Goal: Task Accomplishment & Management: Use online tool/utility

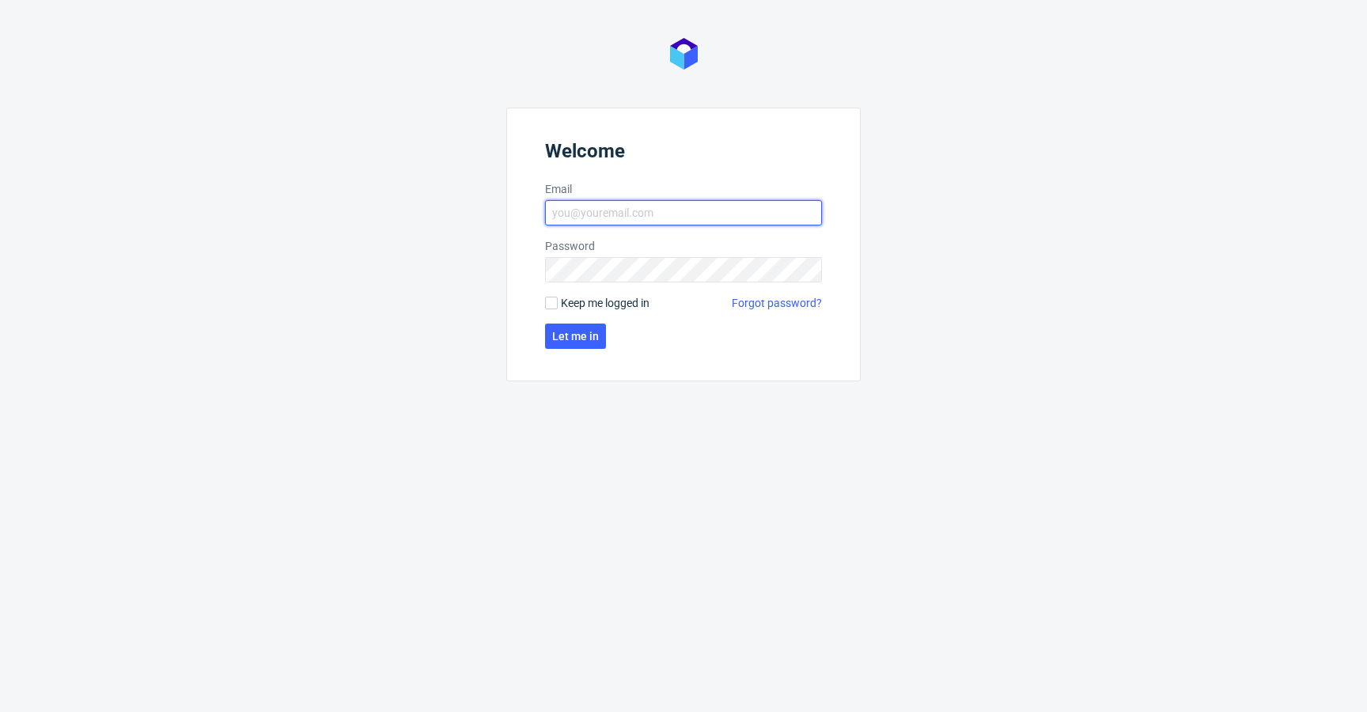
type input "krystian.gaza@packhelp.com"
click at [596, 300] on span "Keep me logged in" at bounding box center [605, 303] width 89 height 16
click at [558, 300] on input "Keep me logged in" at bounding box center [551, 303] width 13 height 13
checkbox input "true"
click at [585, 324] on form "Welcome Email krystian.gaza@packhelp.com Password Keep me logged in Forgot pass…" at bounding box center [683, 245] width 355 height 274
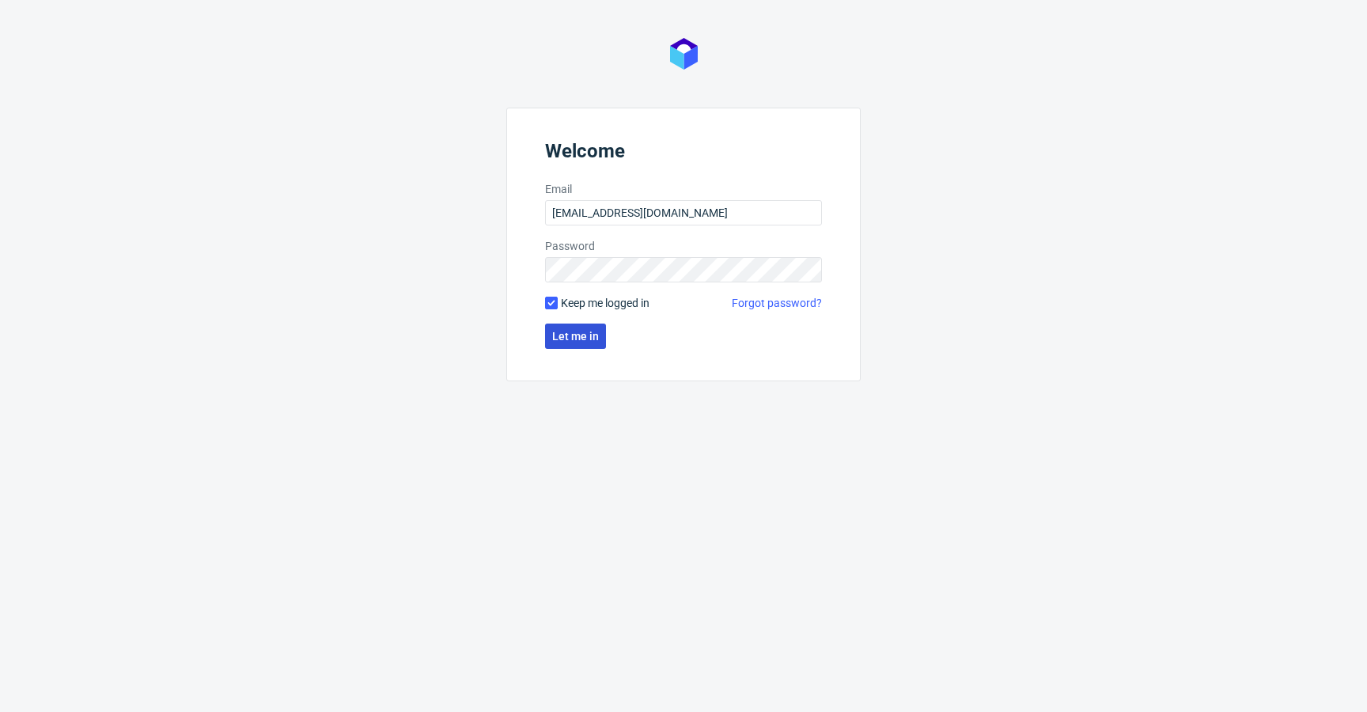
click at [586, 334] on span "Let me in" at bounding box center [575, 336] width 47 height 11
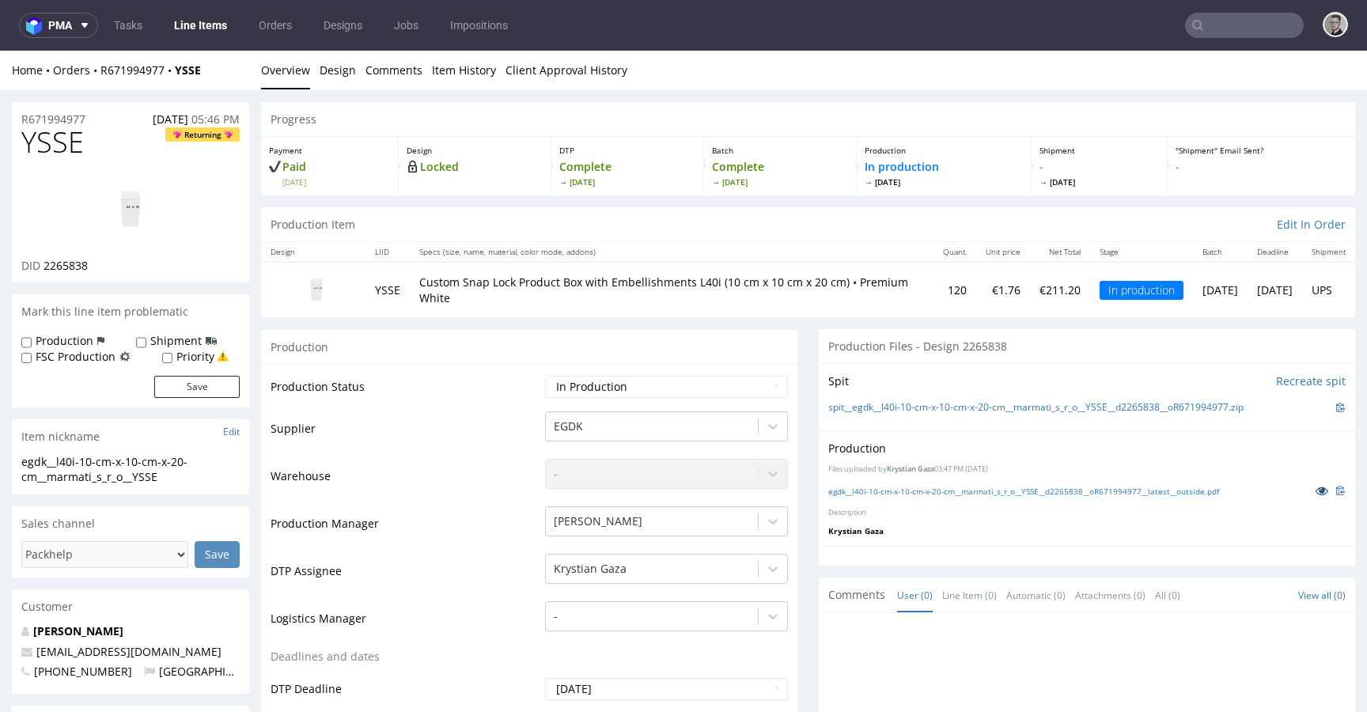
click at [1316, 491] on icon at bounding box center [1322, 490] width 13 height 11
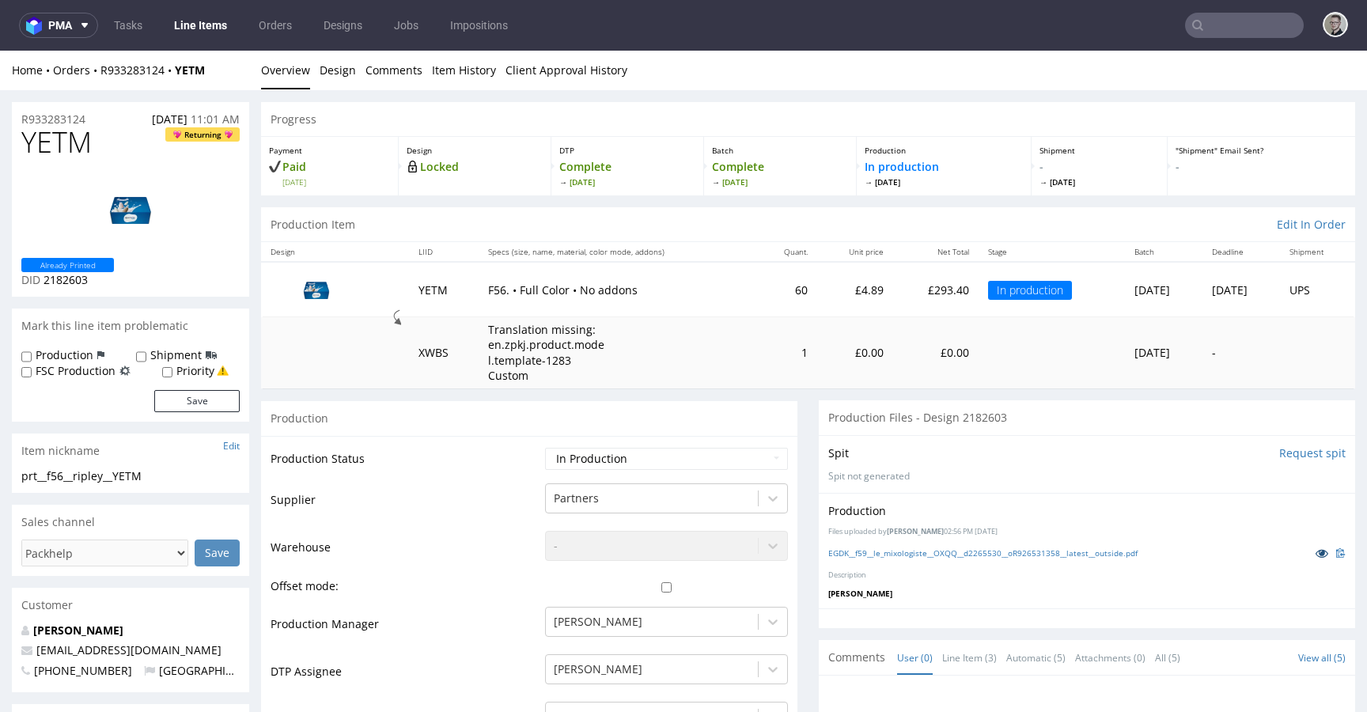
click at [1316, 549] on icon at bounding box center [1322, 553] width 13 height 11
click at [322, 67] on link "Design" at bounding box center [338, 70] width 36 height 39
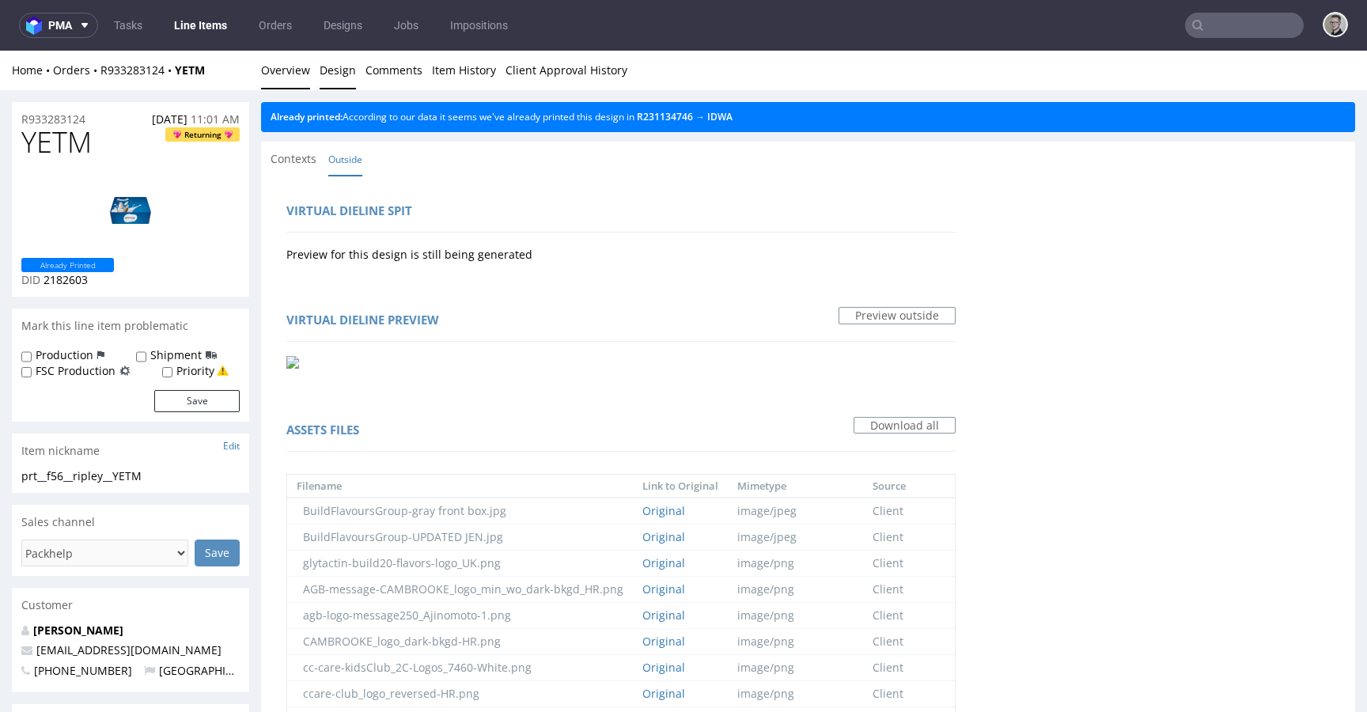
click at [275, 70] on link "Overview" at bounding box center [285, 70] width 49 height 39
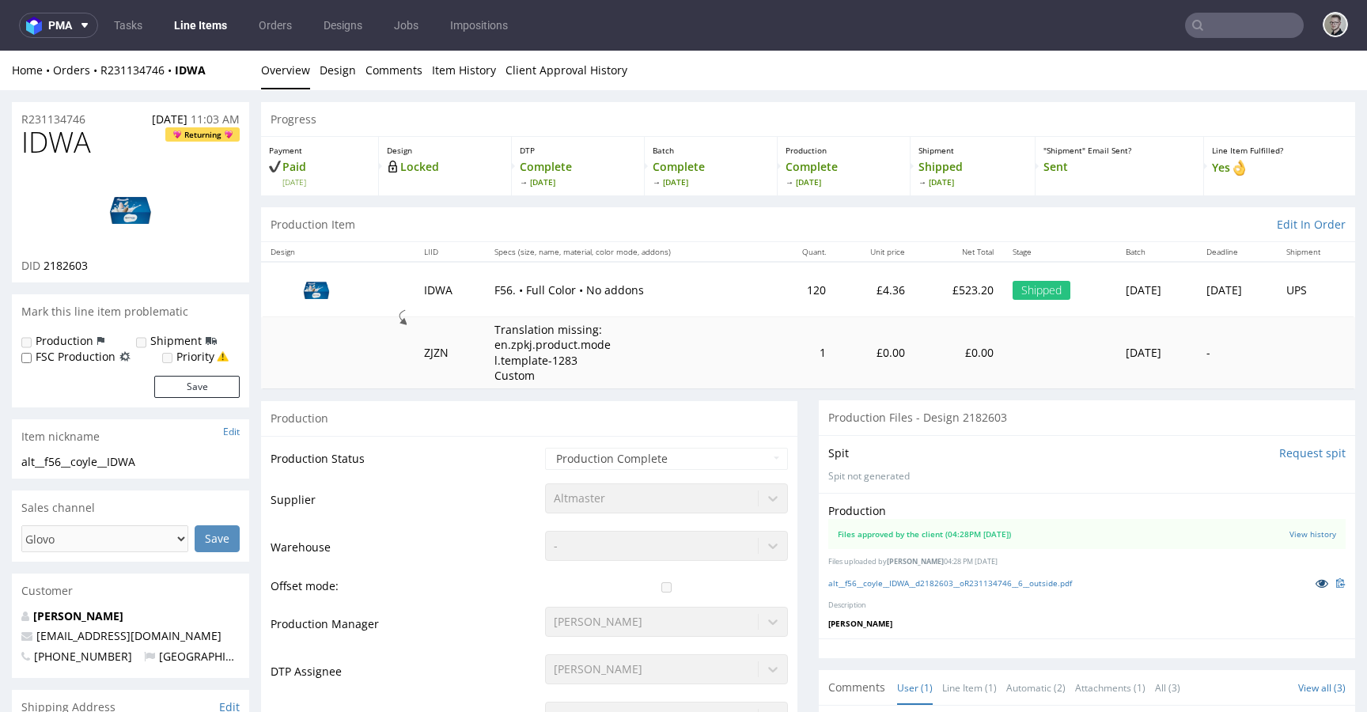
click at [1316, 582] on icon at bounding box center [1322, 583] width 13 height 11
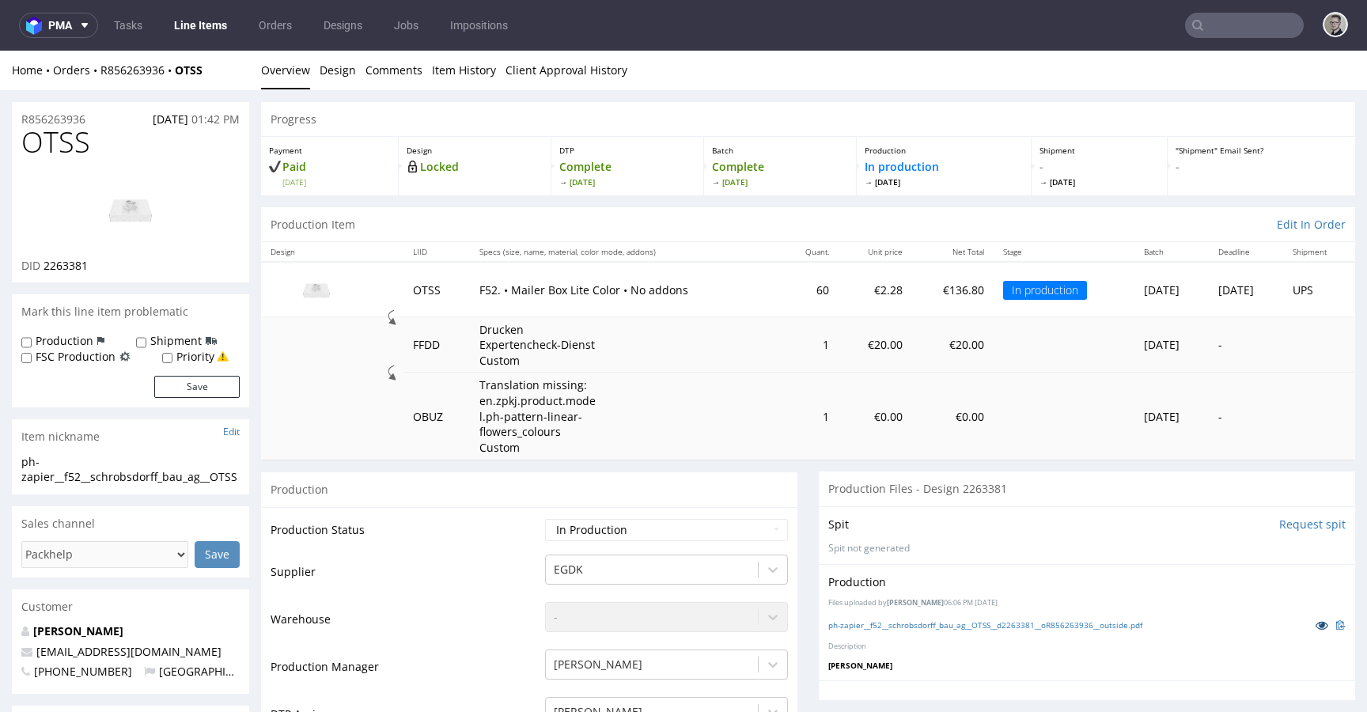
click at [1316, 626] on icon at bounding box center [1322, 625] width 13 height 11
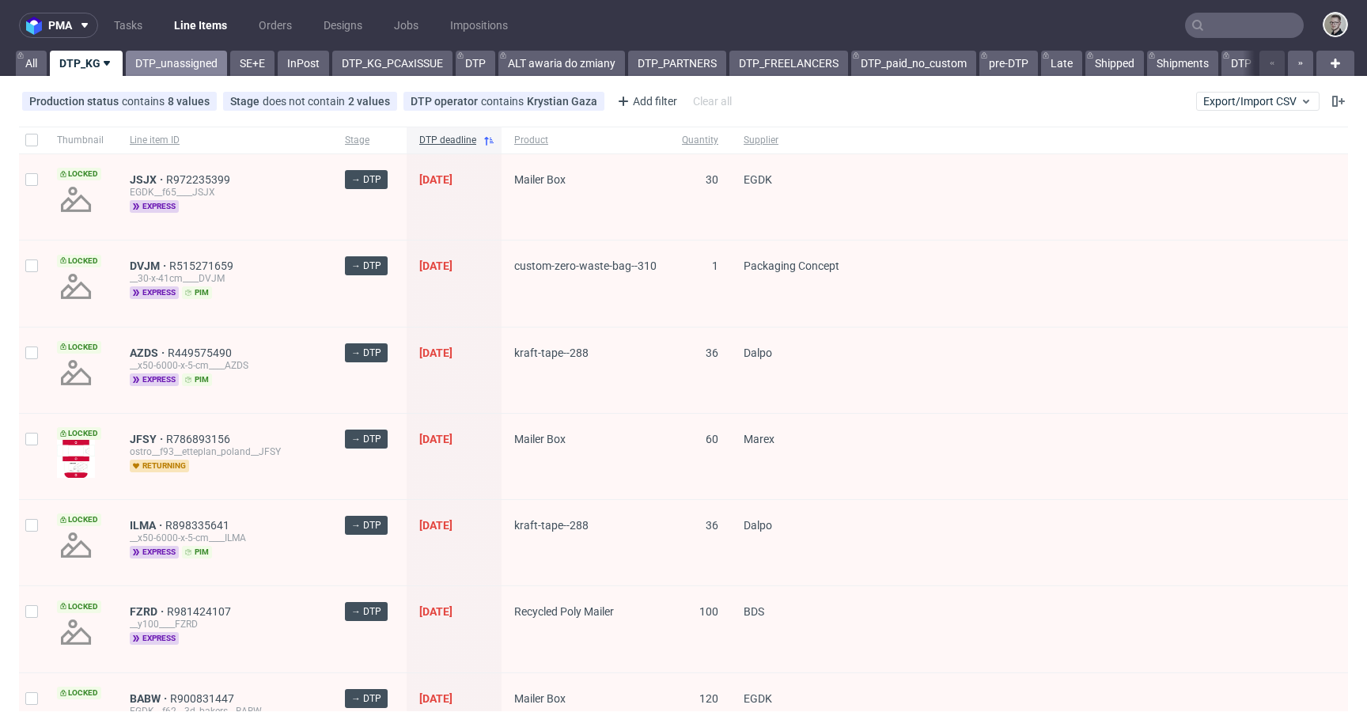
click at [181, 57] on link "DTP_unassigned" at bounding box center [176, 63] width 101 height 25
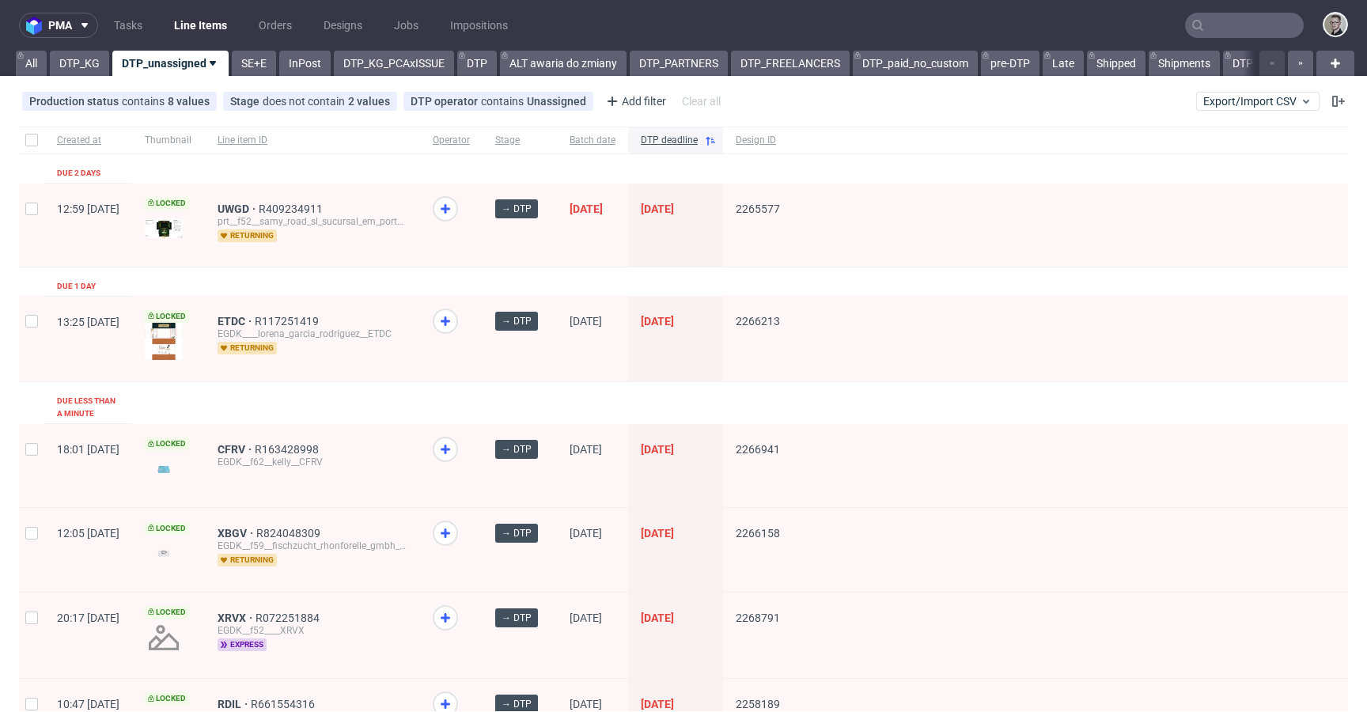
click at [420, 364] on div "ETDC R117251419 EGDK____lorena_garcia_rodriguez__ETDC returning" at bounding box center [312, 338] width 215 height 85
click at [259, 204] on span "UWGD" at bounding box center [238, 209] width 41 height 13
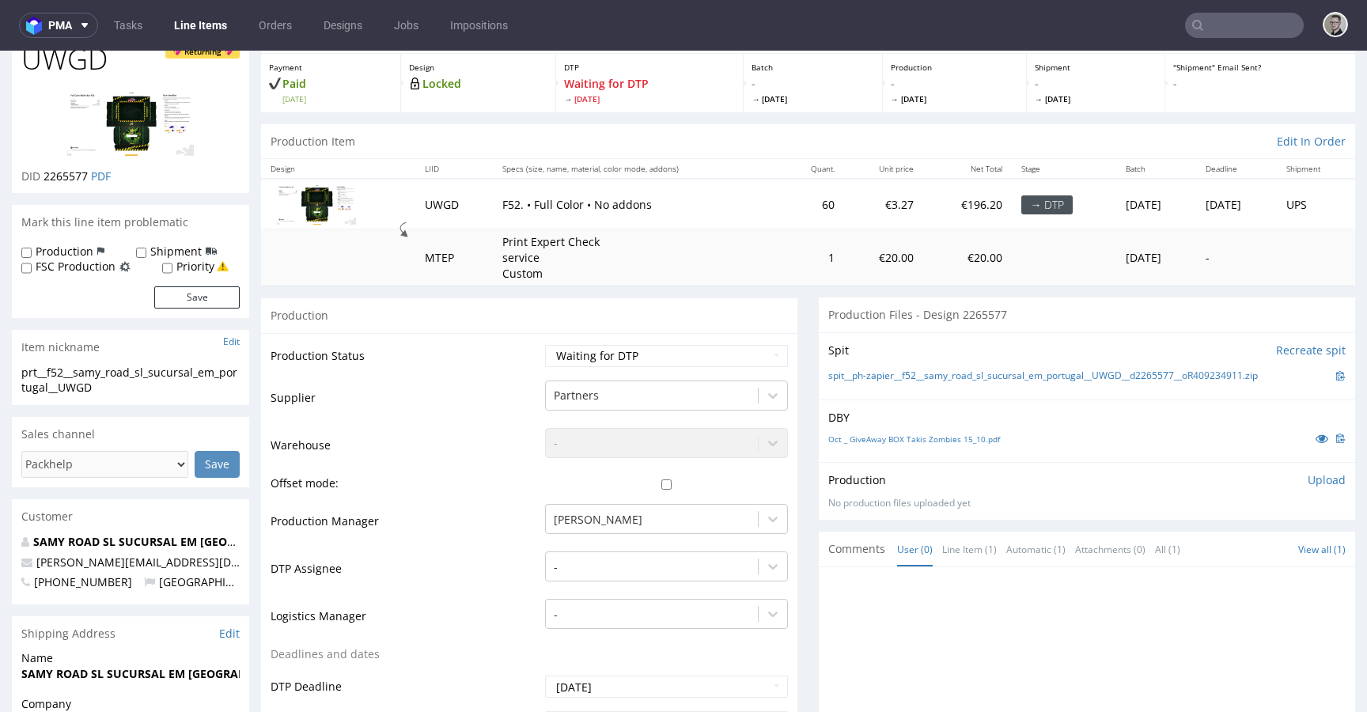
scroll to position [44, 0]
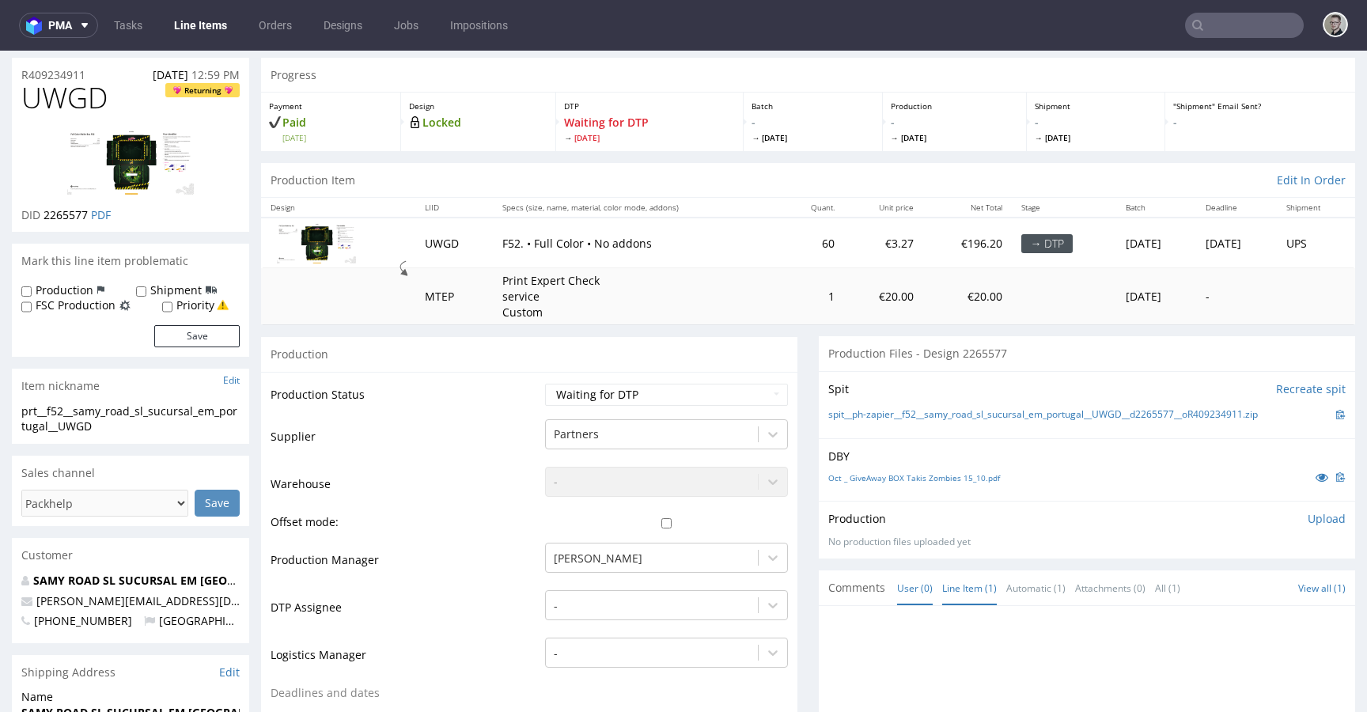
click at [955, 580] on link "Line Item (1)" at bounding box center [969, 588] width 55 height 34
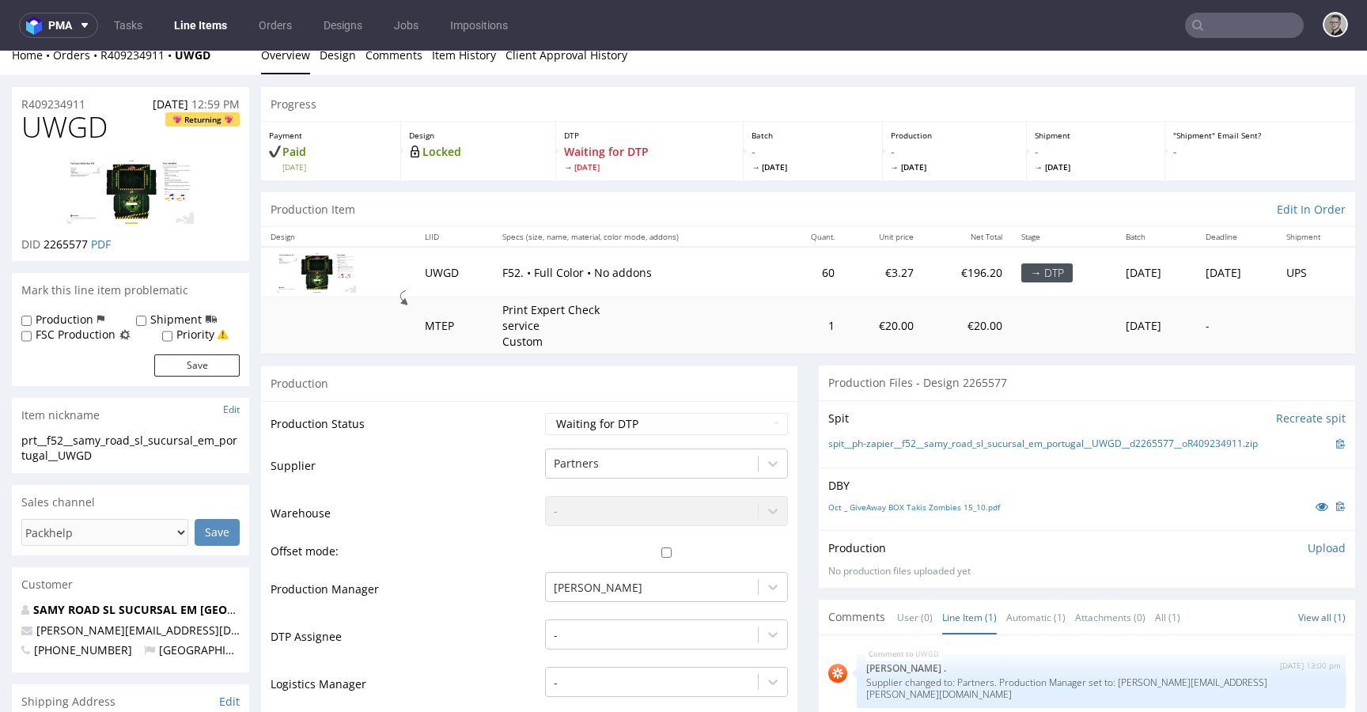
scroll to position [0, 0]
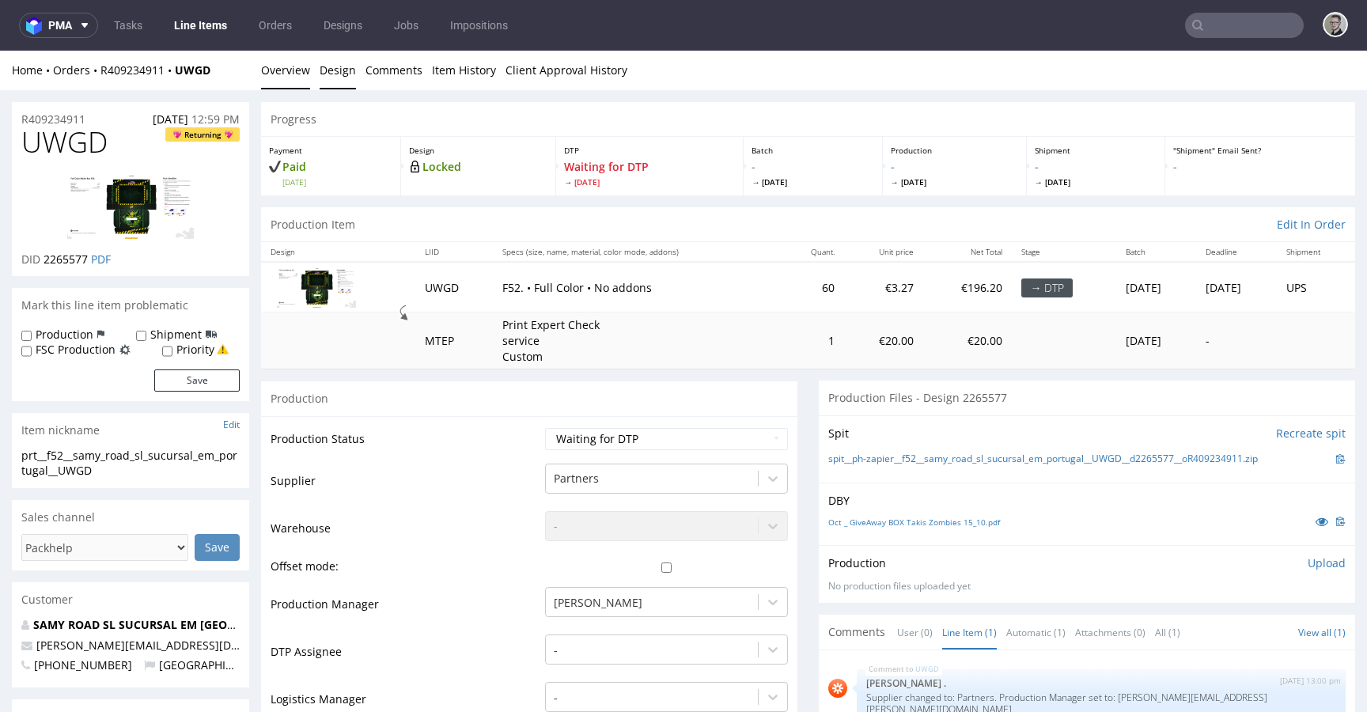
click at [338, 73] on link "Design" at bounding box center [338, 70] width 36 height 39
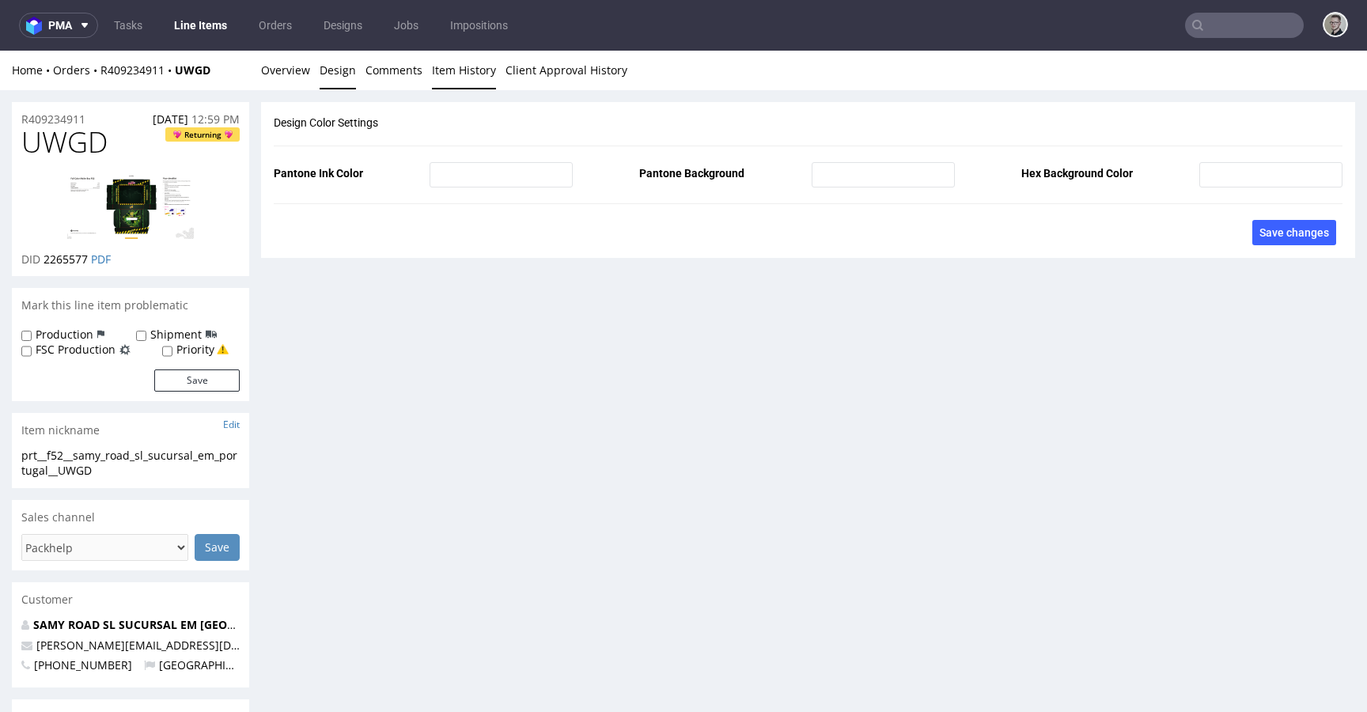
click at [477, 74] on link "Item History" at bounding box center [464, 70] width 64 height 39
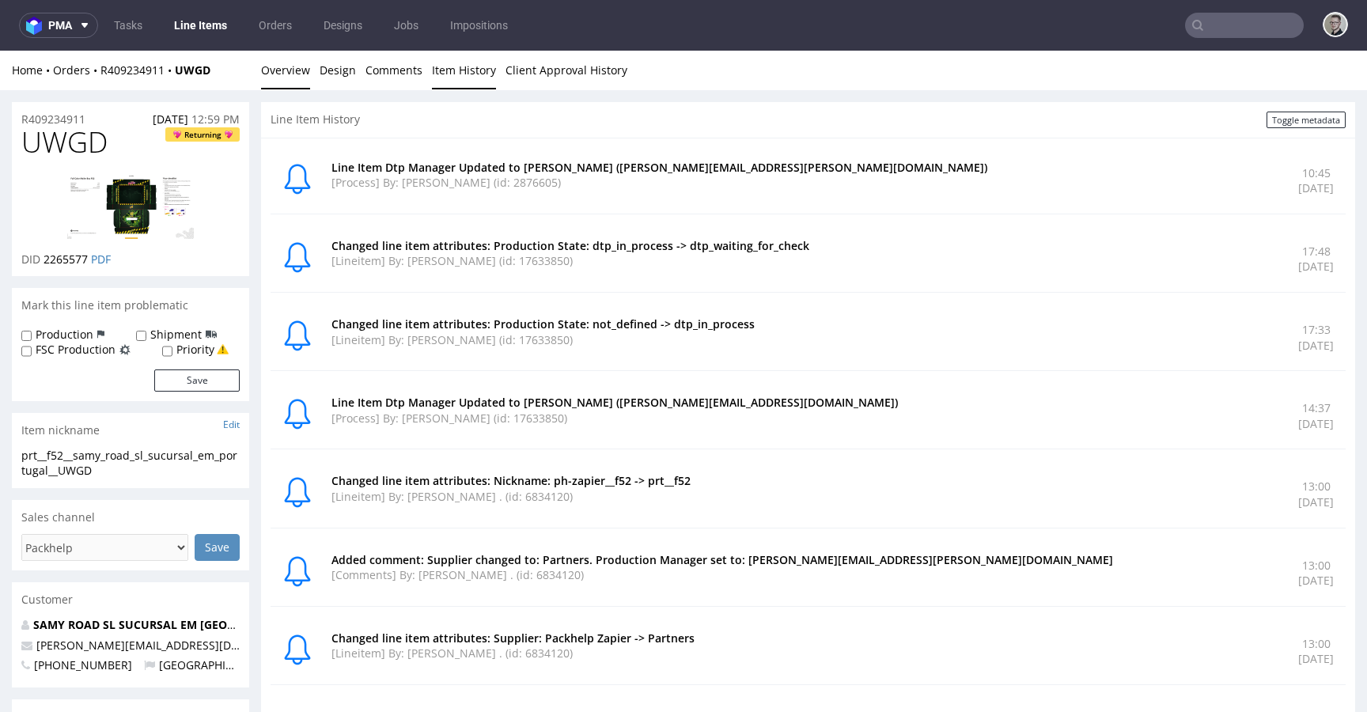
click at [300, 67] on link "Overview" at bounding box center [285, 70] width 49 height 39
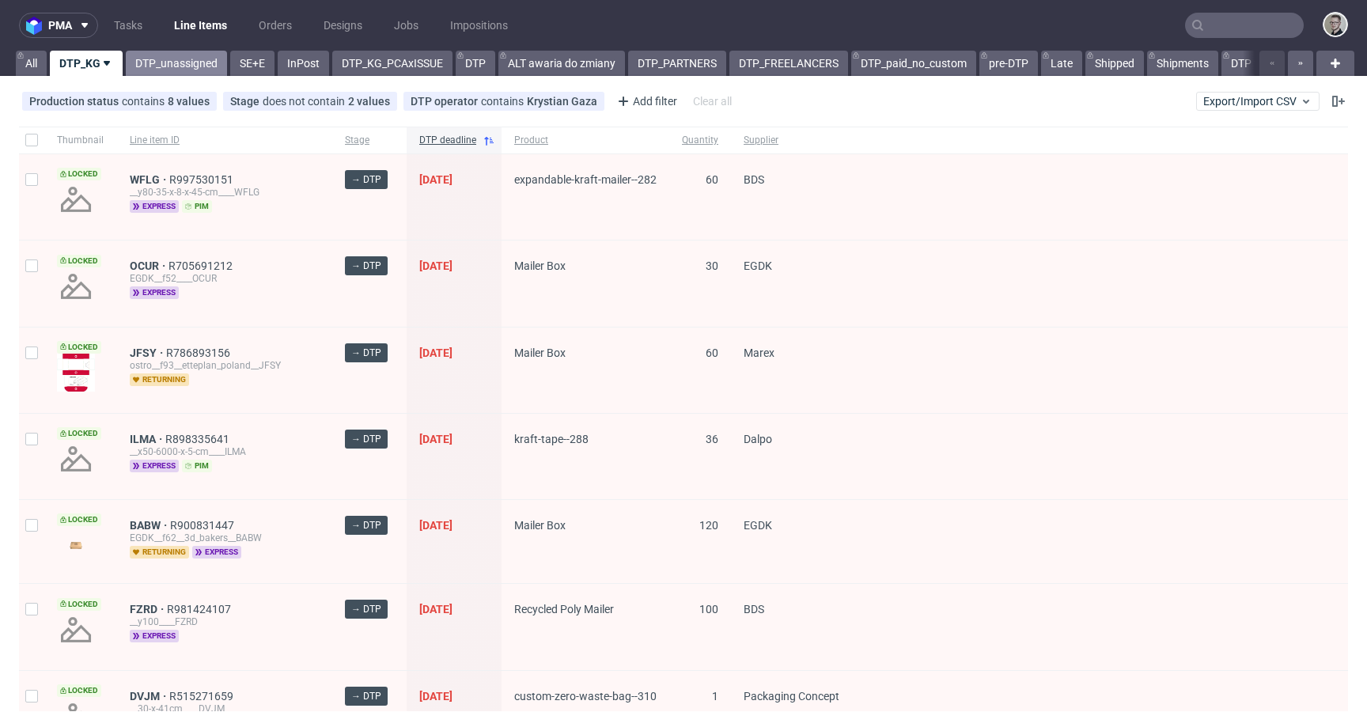
click at [169, 64] on link "DTP_unassigned" at bounding box center [176, 63] width 101 height 25
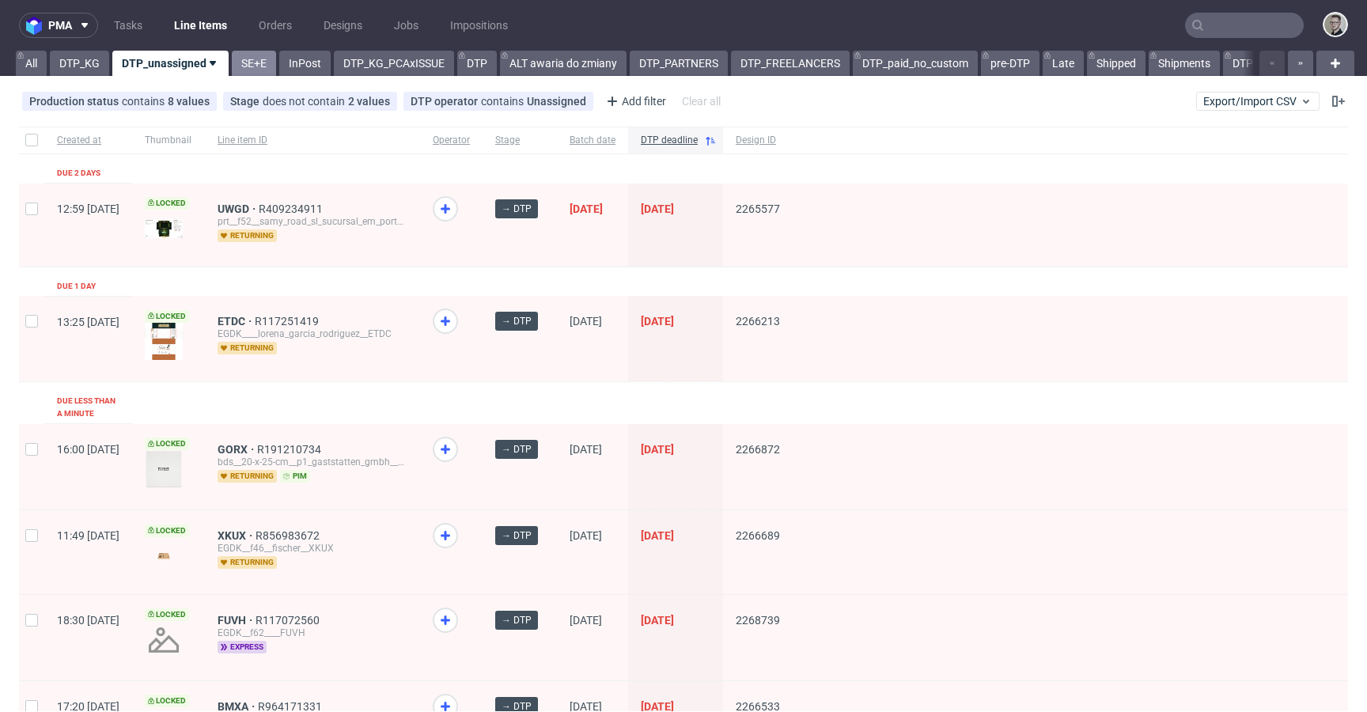
click at [236, 70] on link "SE+E" at bounding box center [254, 63] width 44 height 25
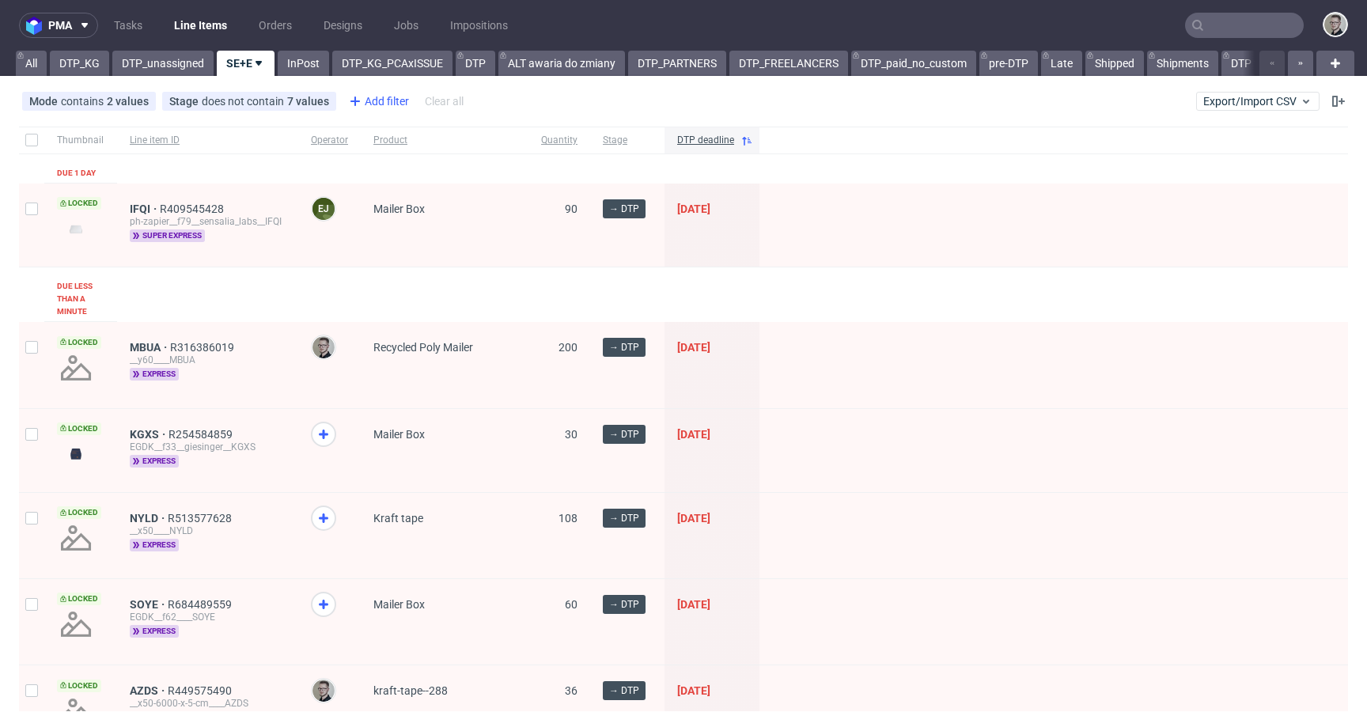
click at [384, 97] on div "Add filter" at bounding box center [378, 101] width 70 height 25
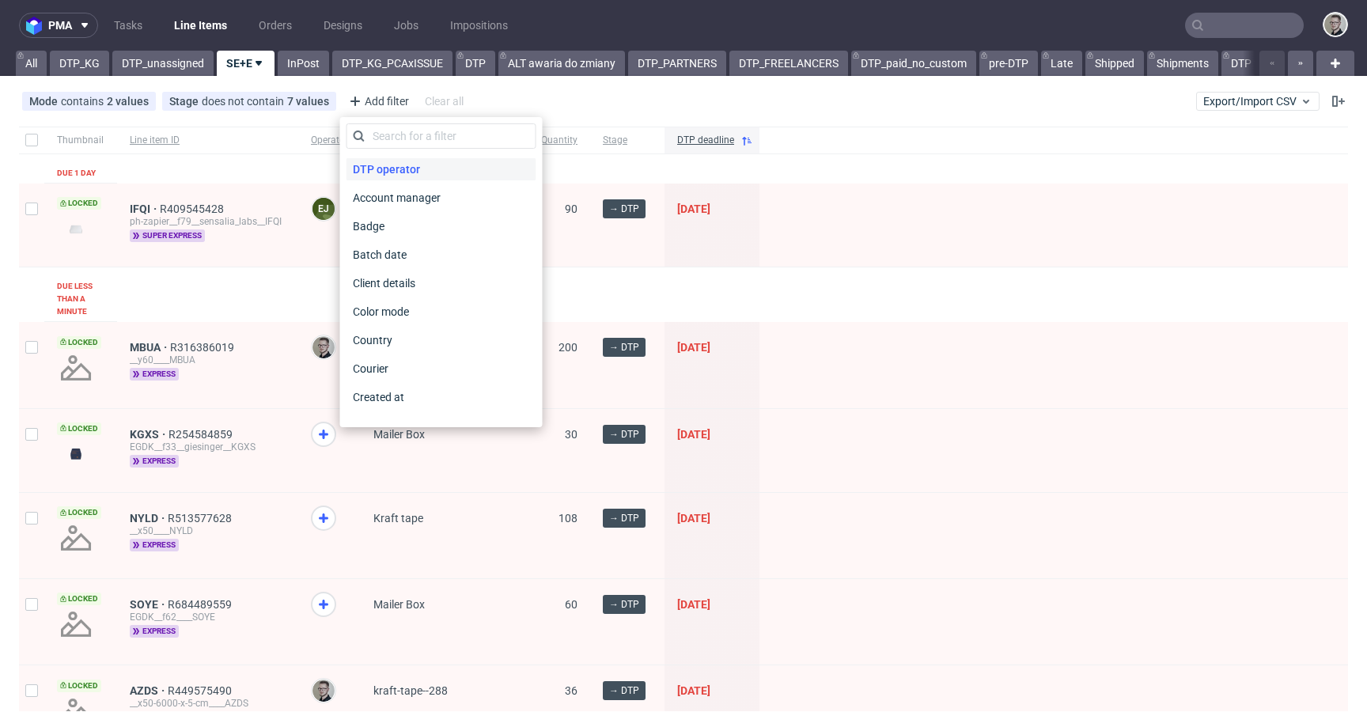
click at [403, 164] on span "DTP operator" at bounding box center [387, 169] width 80 height 22
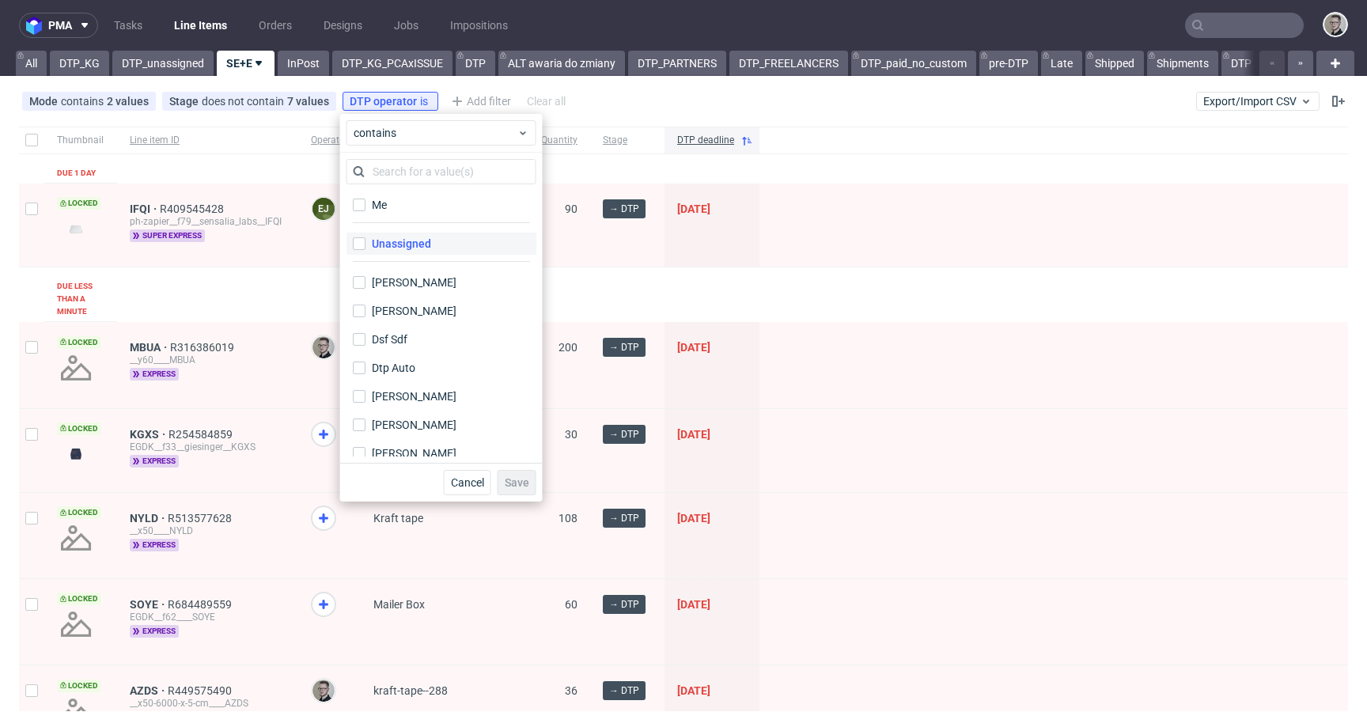
click at [422, 247] on div "Unassigned" at bounding box center [401, 244] width 59 height 16
click at [366, 247] on input "Unassigned" at bounding box center [359, 243] width 13 height 13
checkbox input "true"
click at [525, 485] on span "Save" at bounding box center [517, 482] width 25 height 11
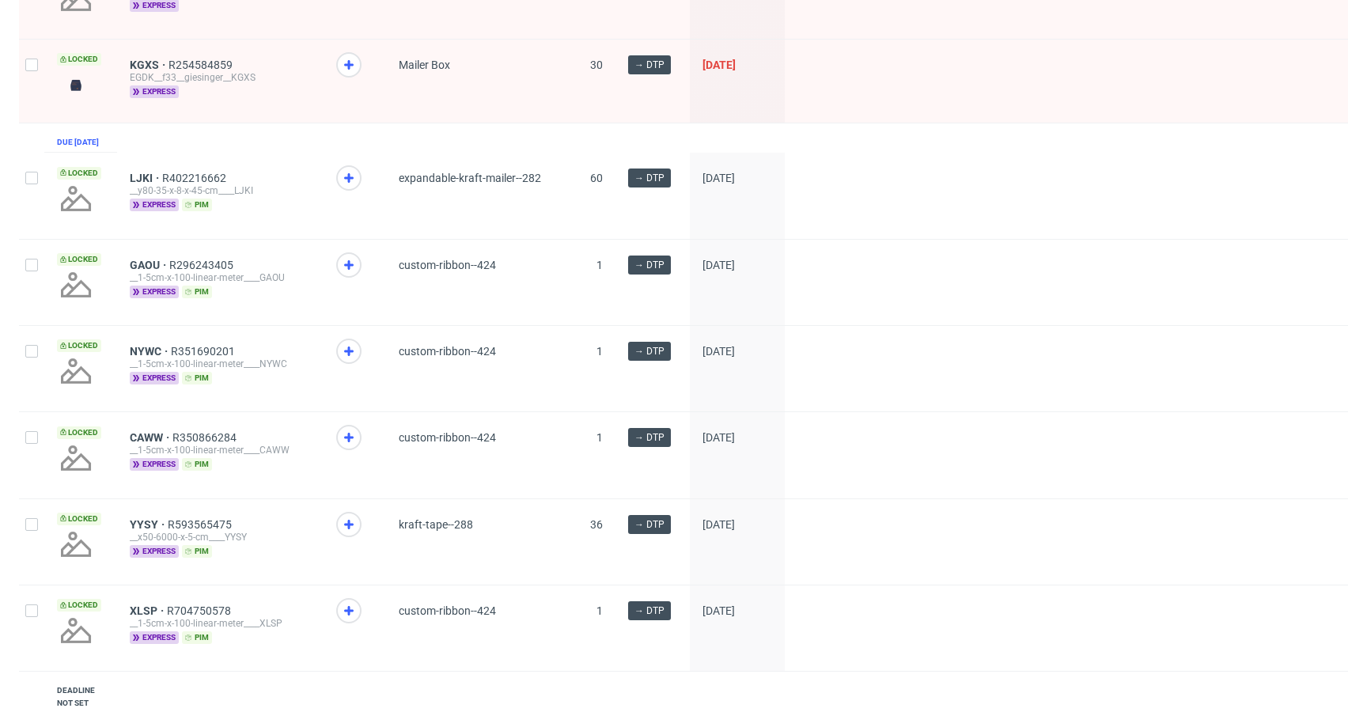
scroll to position [1582, 0]
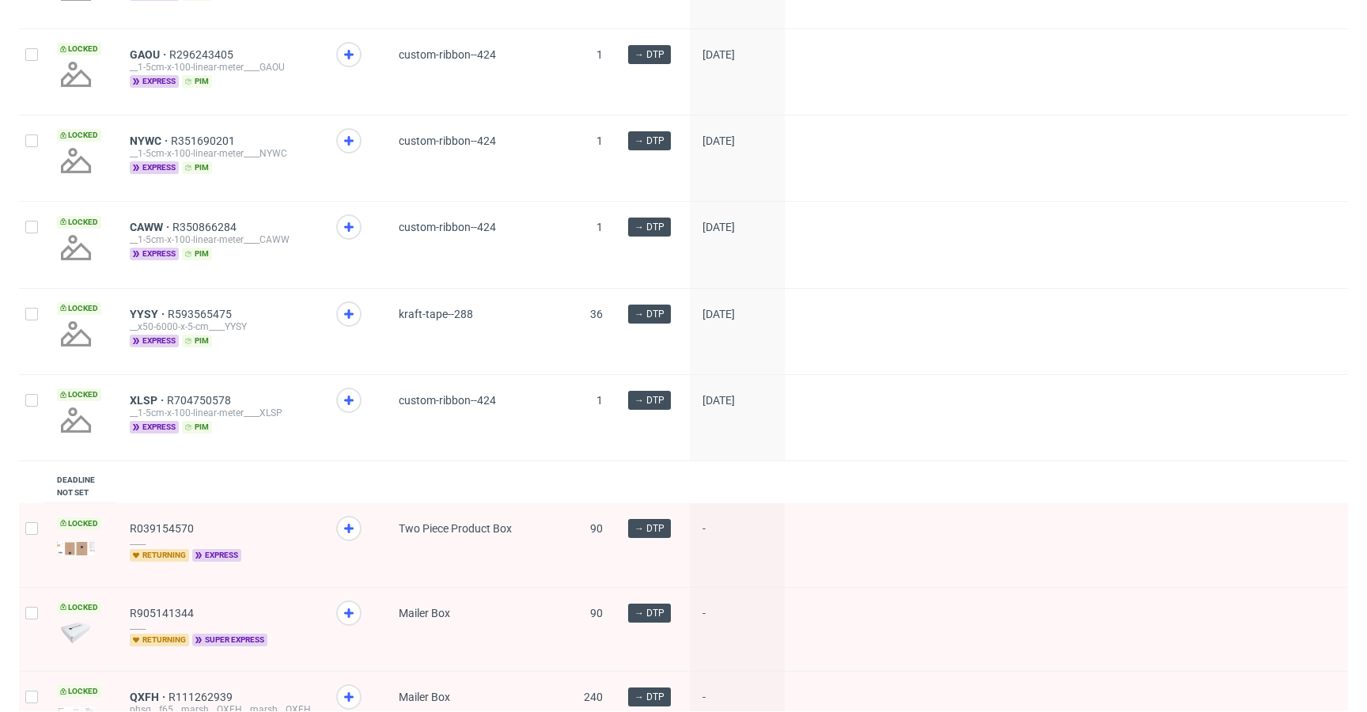
click at [331, 407] on div at bounding box center [355, 417] width 63 height 85
click at [341, 410] on icon at bounding box center [348, 400] width 19 height 19
click at [342, 324] on icon at bounding box center [348, 314] width 19 height 19
click at [344, 231] on icon at bounding box center [348, 227] width 19 height 19
click at [344, 144] on icon at bounding box center [348, 140] width 19 height 19
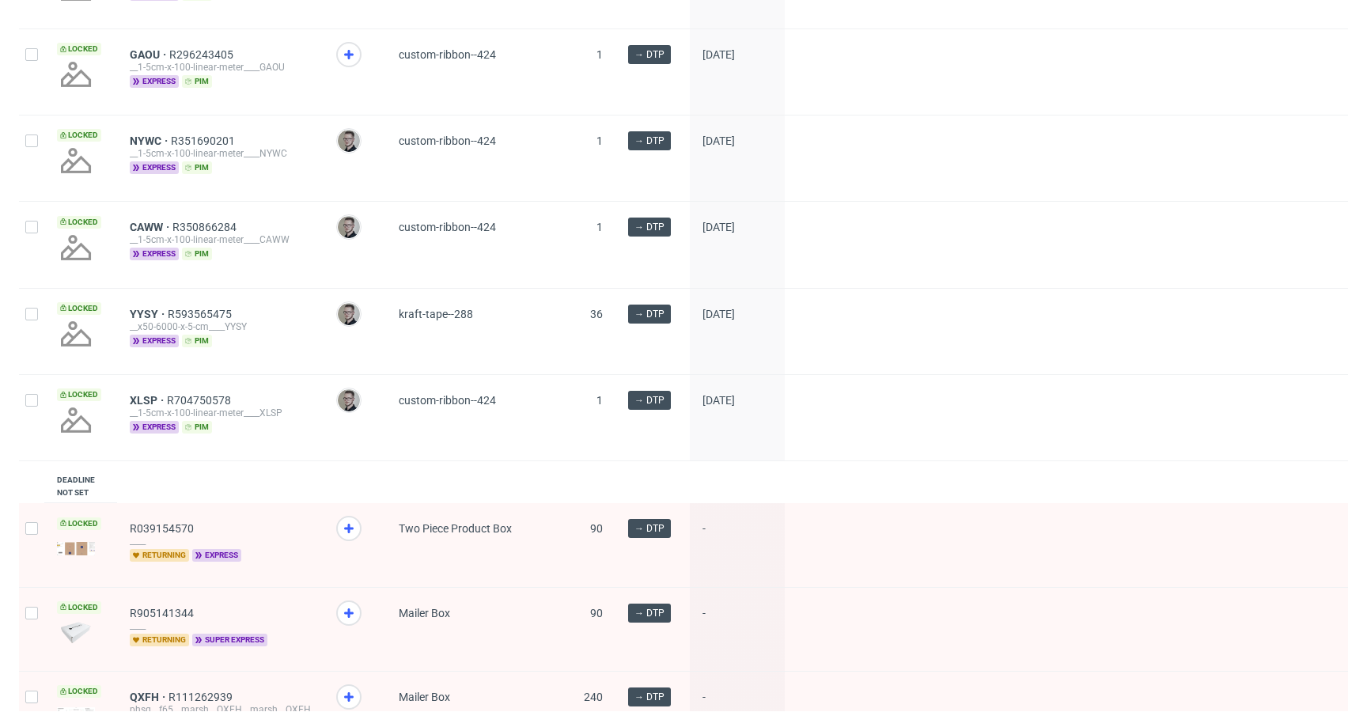
drag, startPoint x: 344, startPoint y: 68, endPoint x: 347, endPoint y: 78, distance: 10.6
click at [344, 64] on icon at bounding box center [348, 54] width 19 height 19
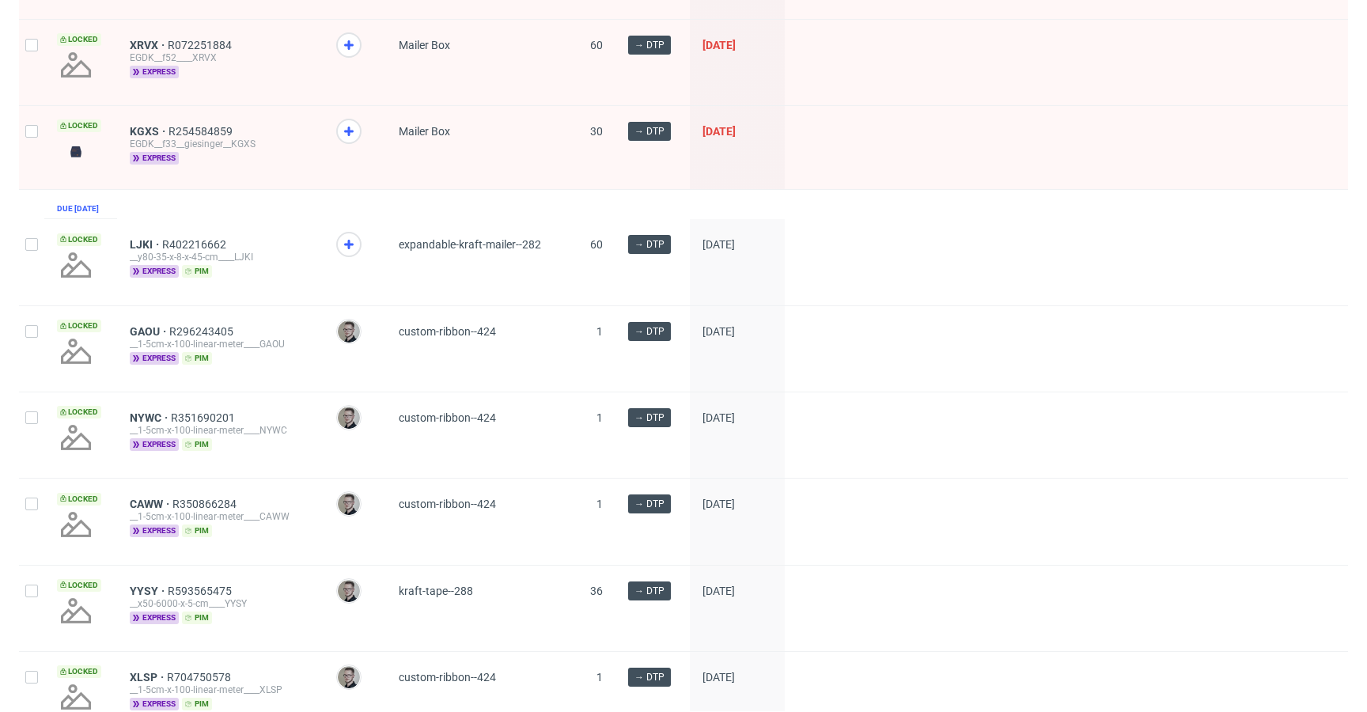
scroll to position [1162, 0]
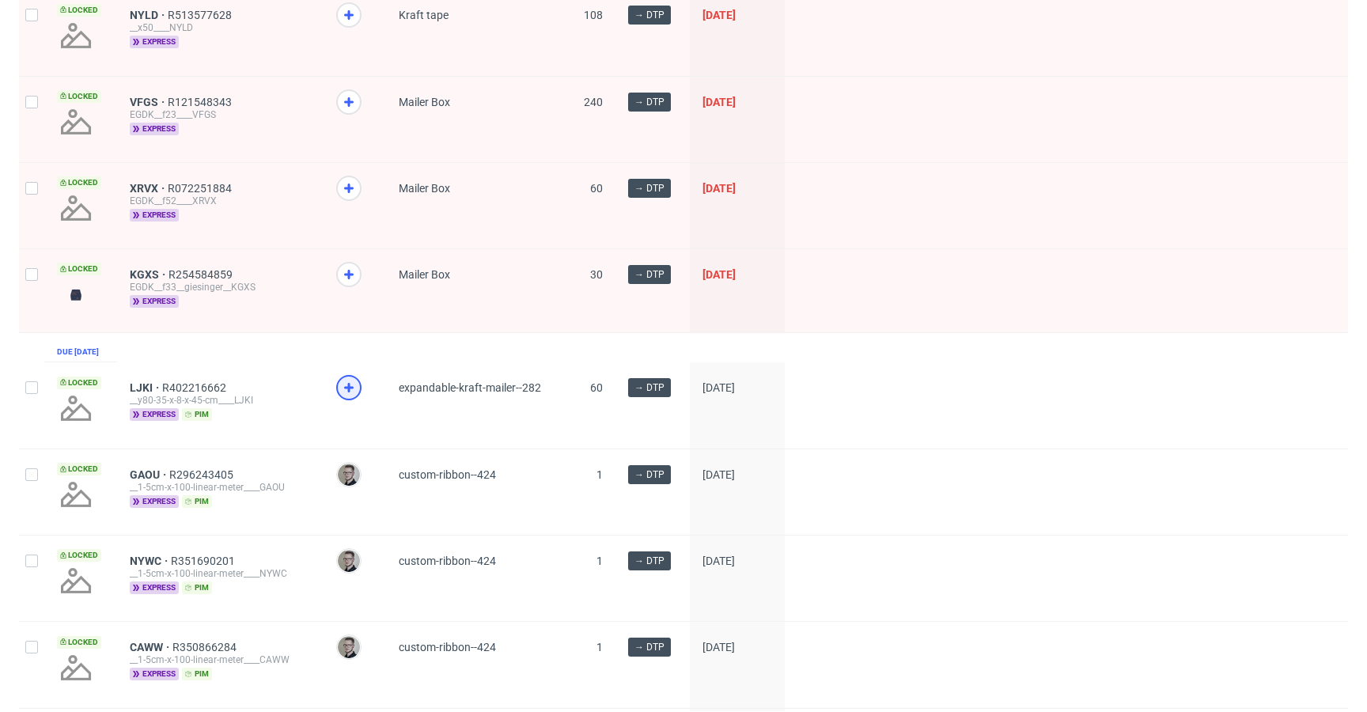
click at [343, 392] on icon at bounding box center [348, 387] width 19 height 19
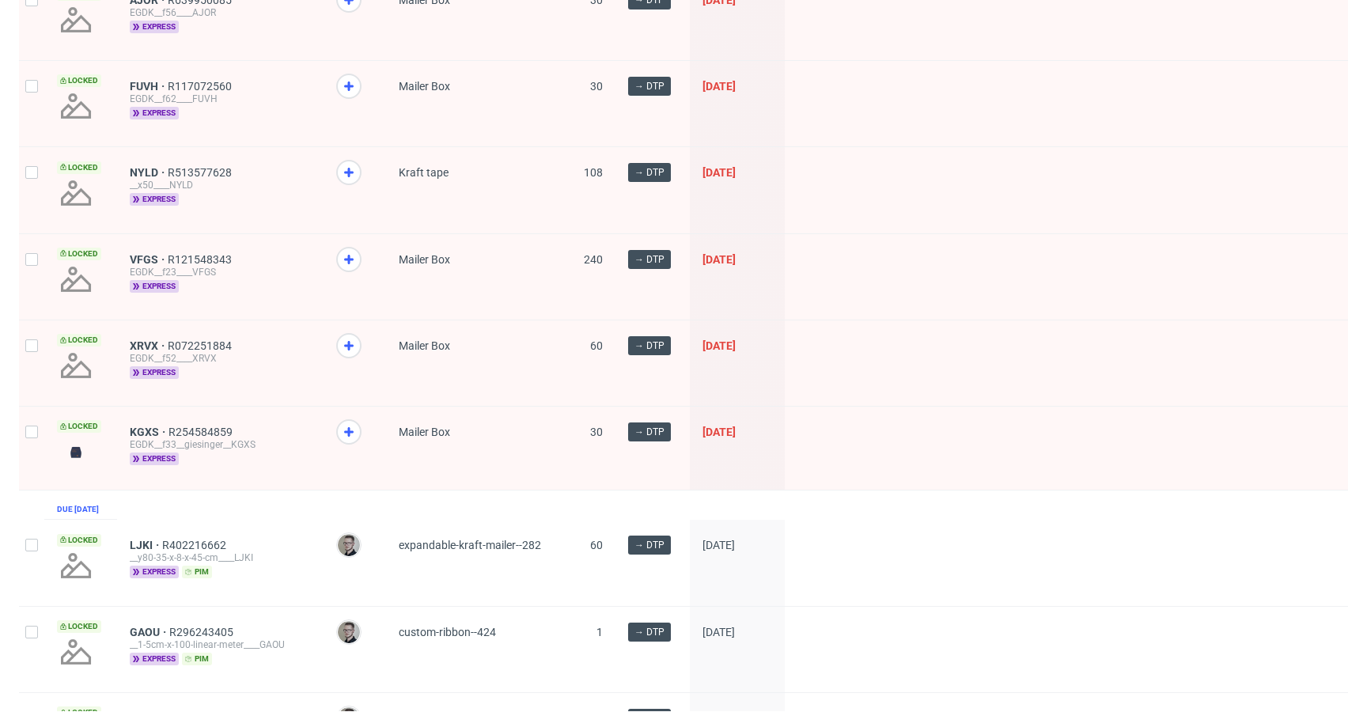
scroll to position [924, 0]
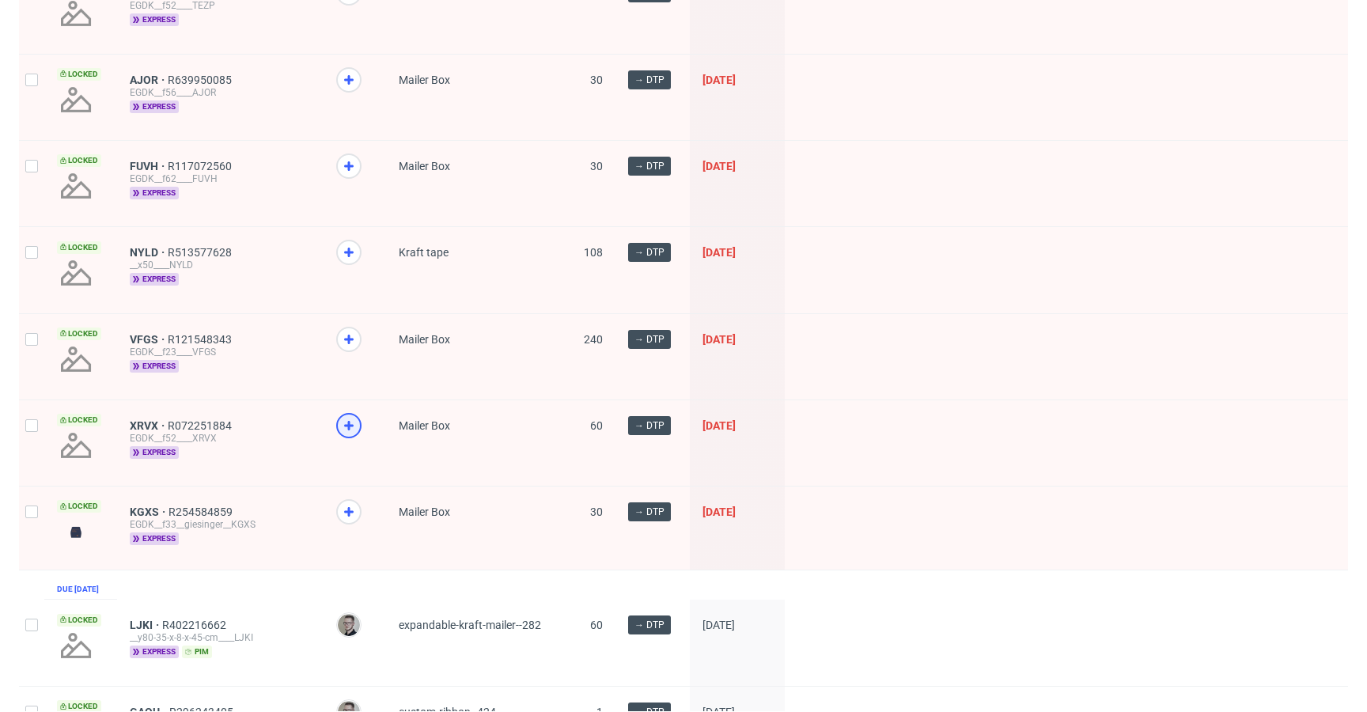
click at [358, 425] on div at bounding box center [348, 425] width 25 height 25
click at [343, 337] on icon at bounding box center [348, 339] width 19 height 19
click at [346, 241] on div at bounding box center [348, 252] width 25 height 25
click at [339, 155] on span at bounding box center [354, 181] width 37 height 54
click at [346, 74] on icon at bounding box center [348, 79] width 19 height 19
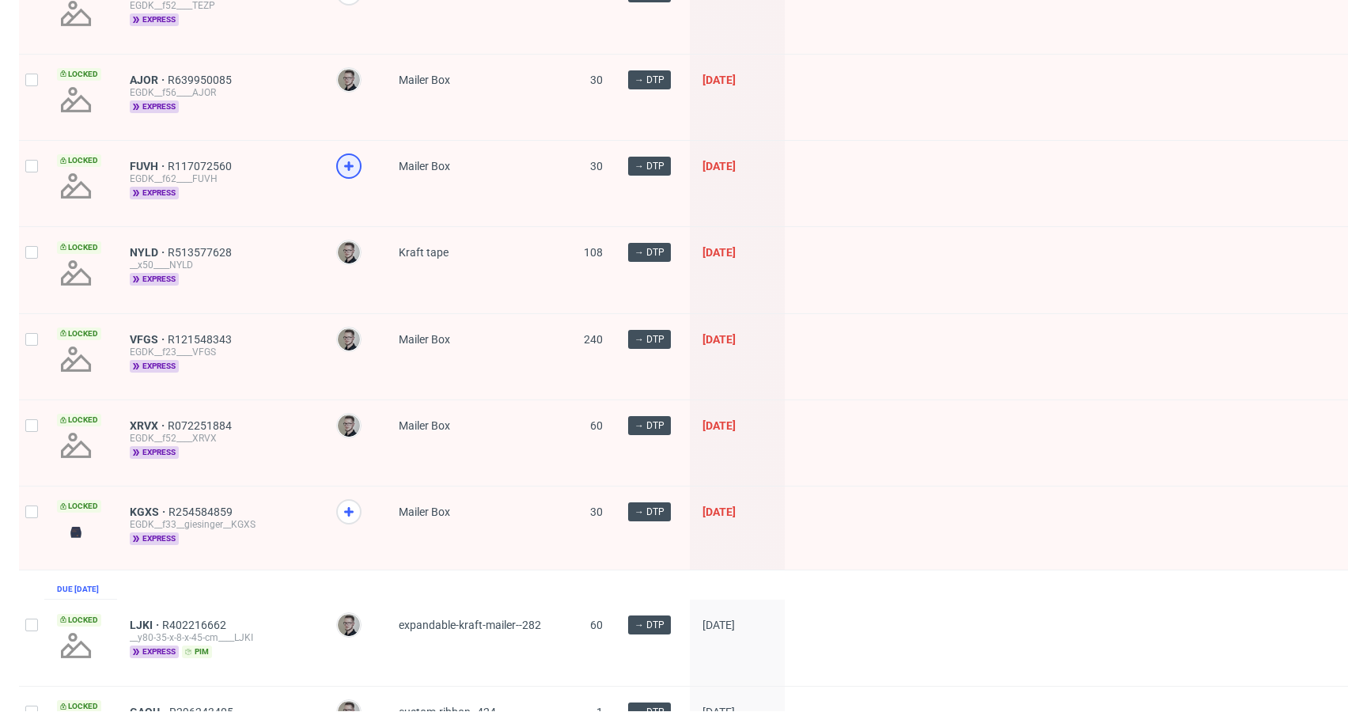
click at [348, 166] on use at bounding box center [348, 165] width 9 height 9
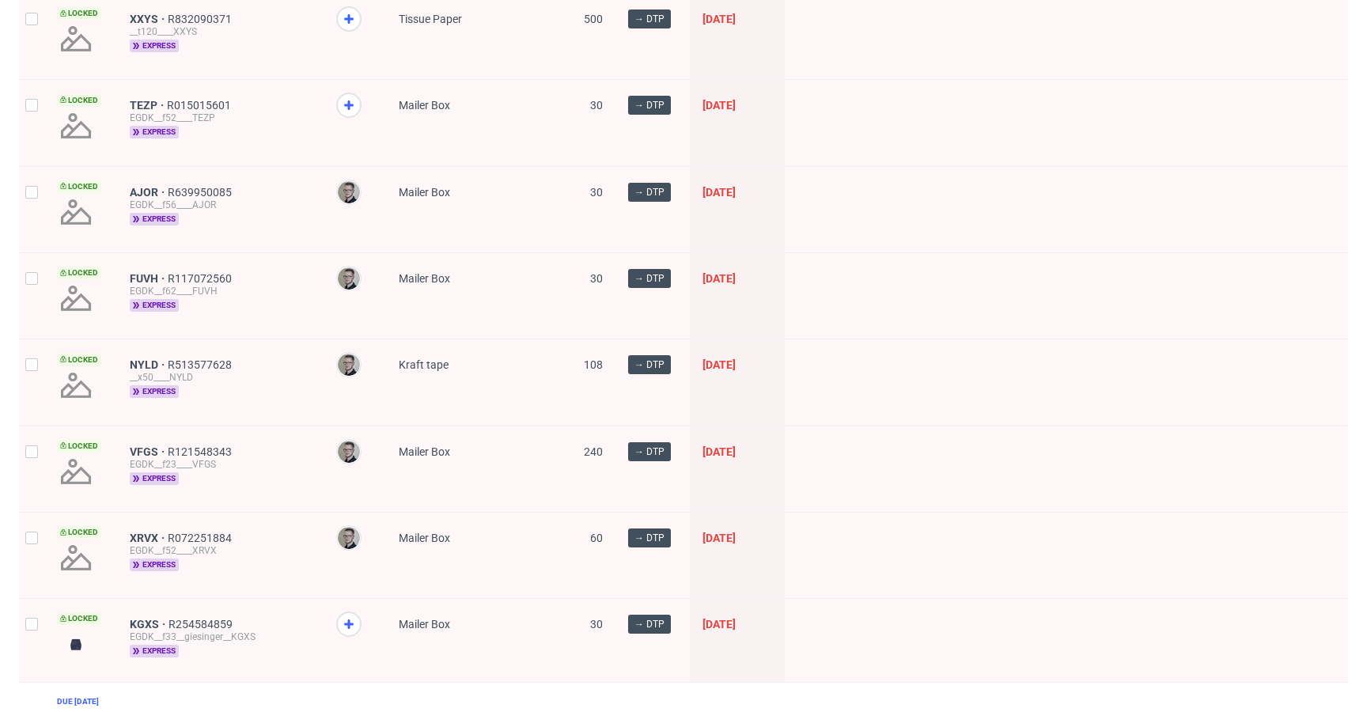
scroll to position [603, 0]
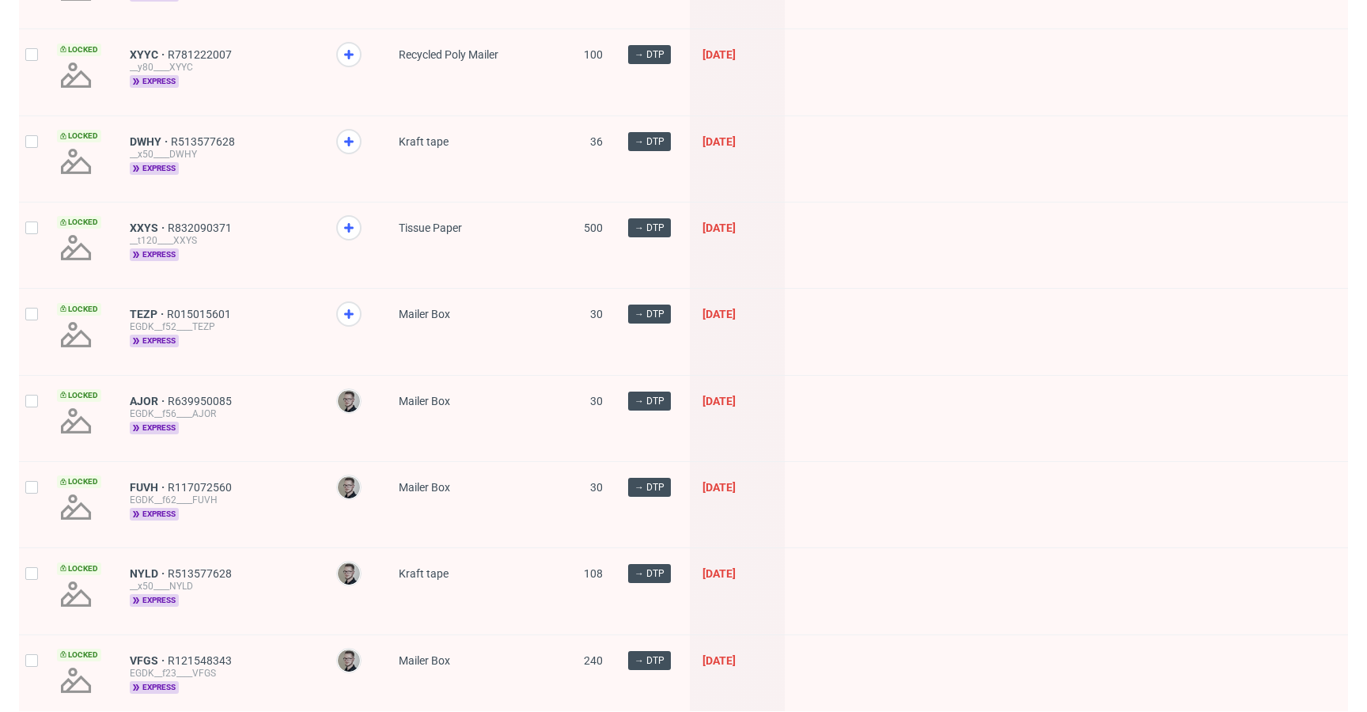
drag, startPoint x: 355, startPoint y: 316, endPoint x: 349, endPoint y: 240, distance: 76.2
click at [355, 316] on icon at bounding box center [348, 314] width 19 height 19
click at [348, 225] on icon at bounding box center [348, 227] width 19 height 19
click at [351, 134] on icon at bounding box center [348, 141] width 19 height 19
click at [351, 51] on icon at bounding box center [348, 54] width 19 height 19
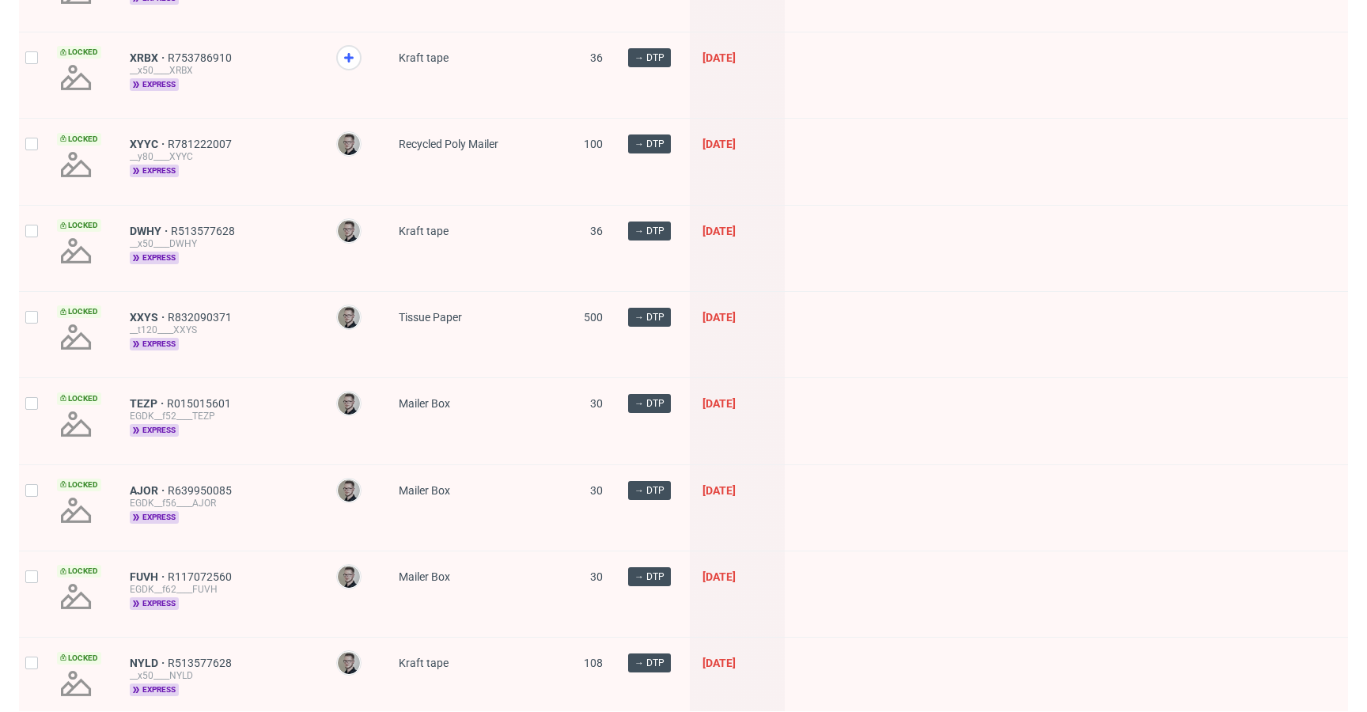
scroll to position [301, 0]
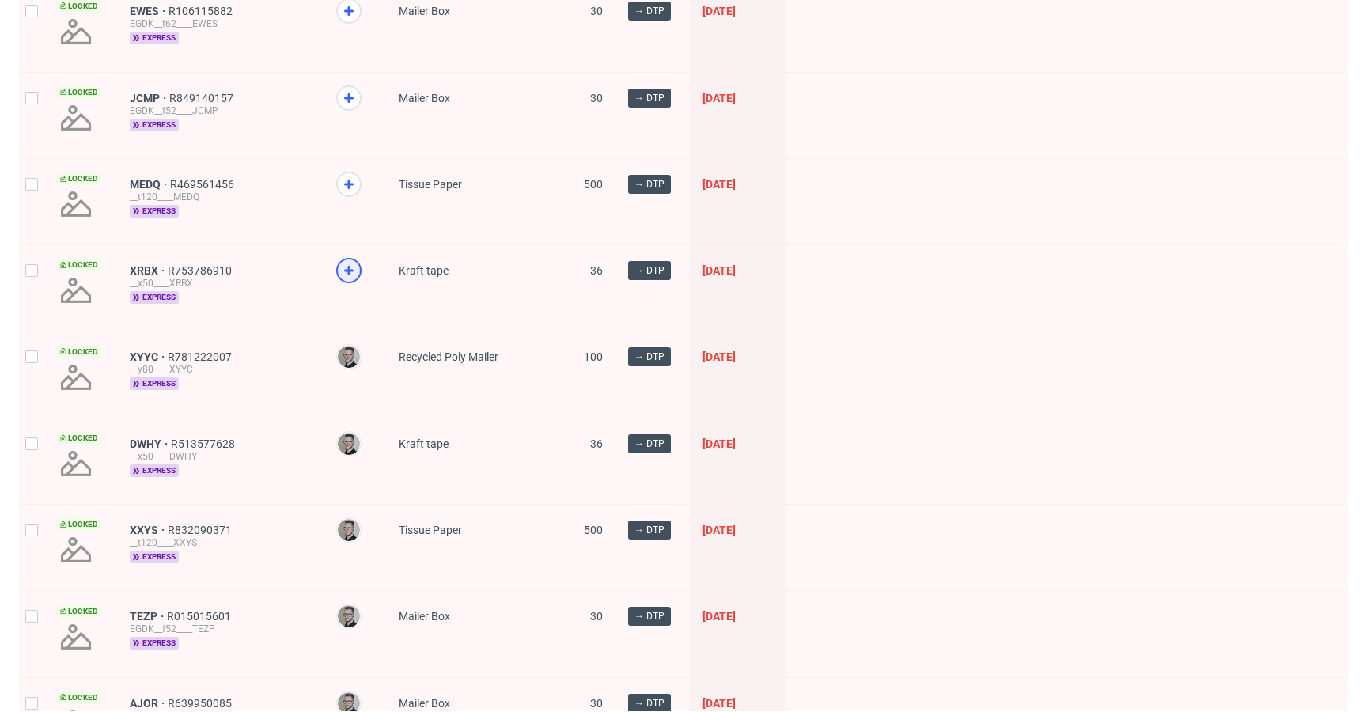
click at [344, 278] on icon at bounding box center [348, 270] width 19 height 19
click at [350, 176] on icon at bounding box center [348, 184] width 19 height 19
click at [343, 96] on icon at bounding box center [348, 98] width 19 height 19
click at [348, 2] on icon at bounding box center [348, 11] width 19 height 19
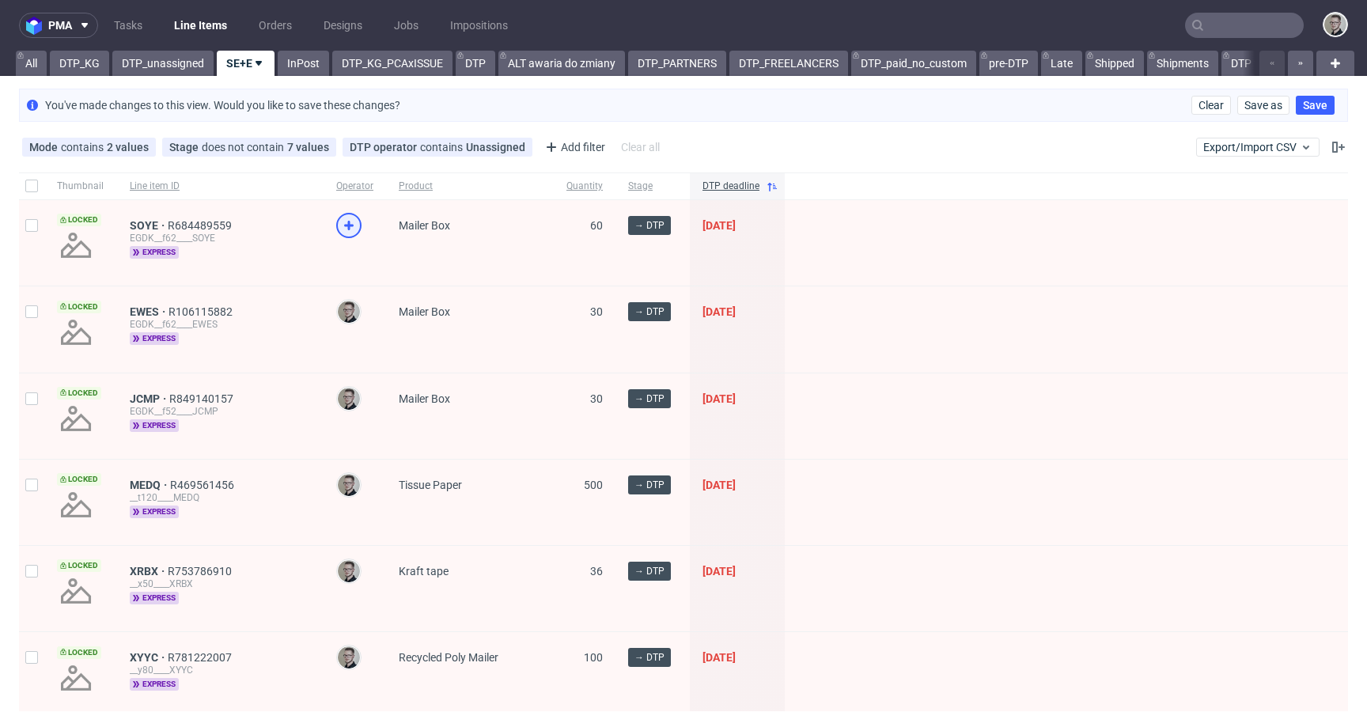
click at [340, 228] on icon at bounding box center [348, 225] width 19 height 19
click at [185, 58] on link "DTP_unassigned" at bounding box center [162, 63] width 101 height 25
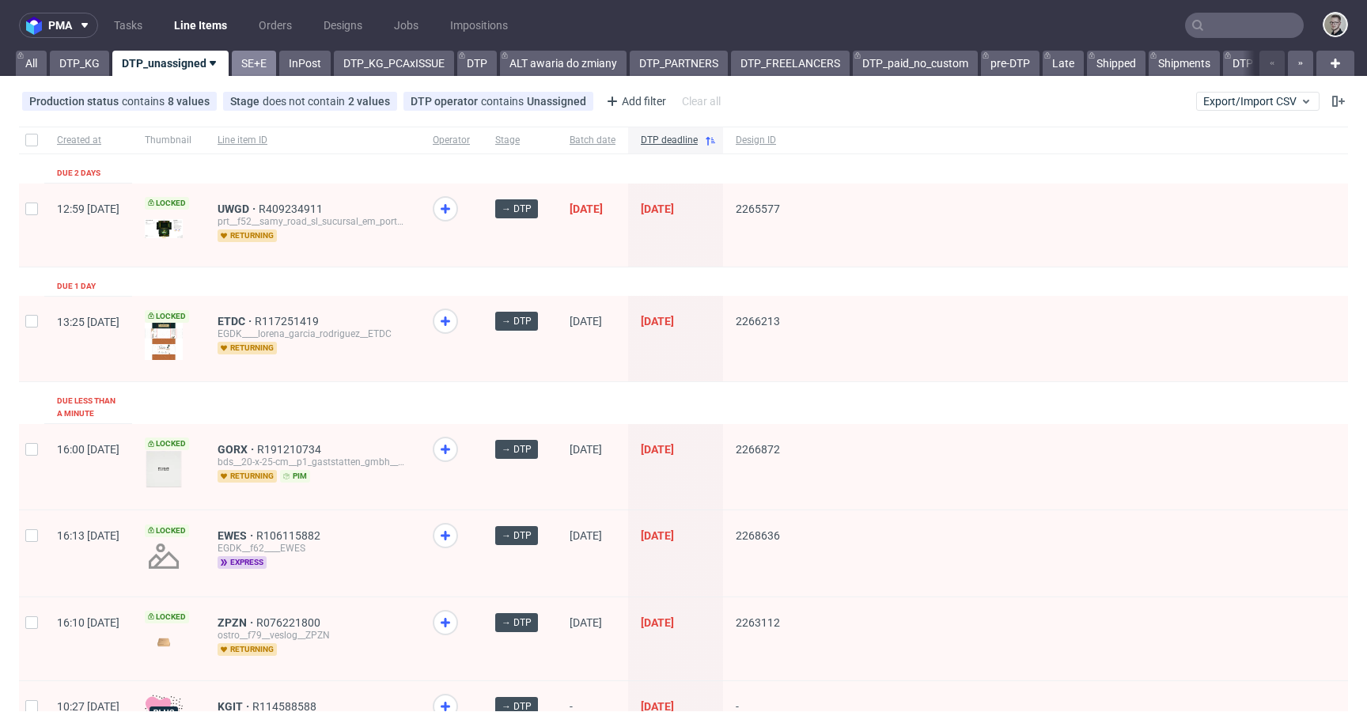
click at [251, 67] on link "SE+E" at bounding box center [254, 63] width 44 height 25
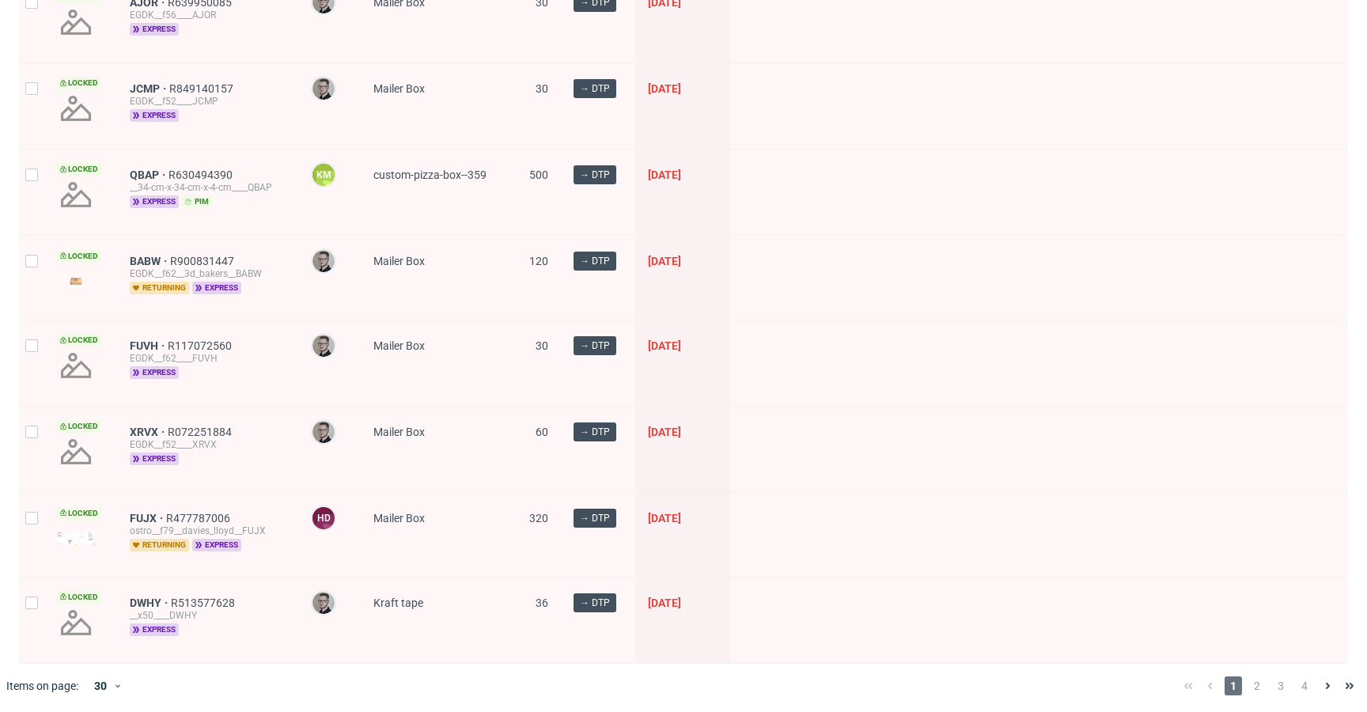
scroll to position [2156, 0]
click at [1249, 689] on span "2" at bounding box center [1257, 685] width 17 height 19
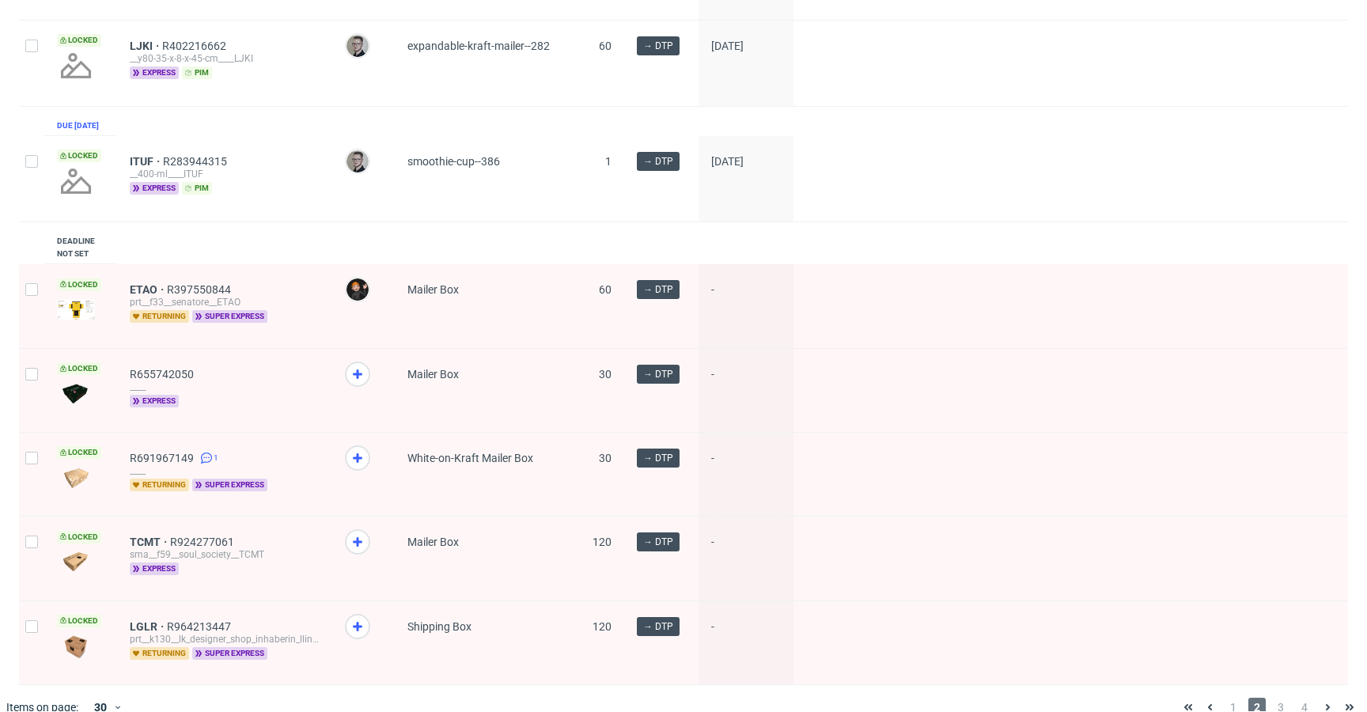
scroll to position [2242, 0]
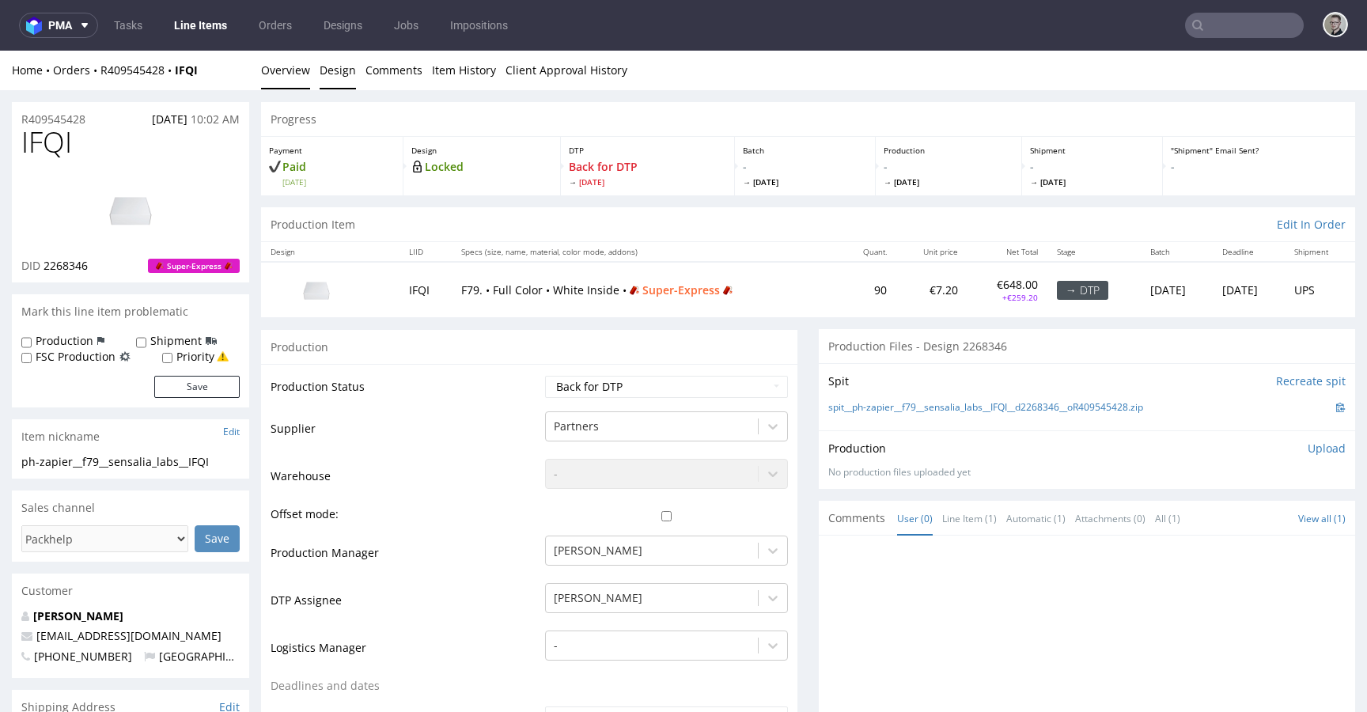
click at [333, 73] on link "Design" at bounding box center [338, 70] width 36 height 39
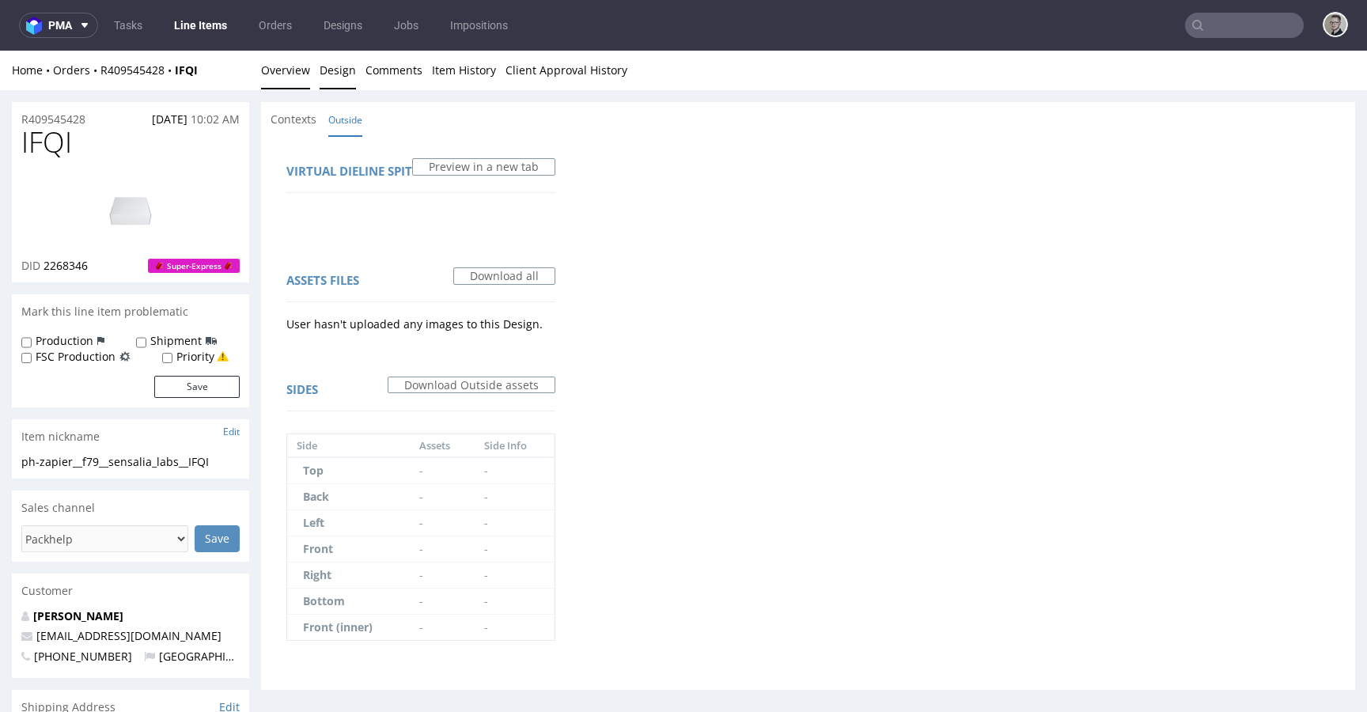
click at [288, 68] on link "Overview" at bounding box center [285, 70] width 49 height 39
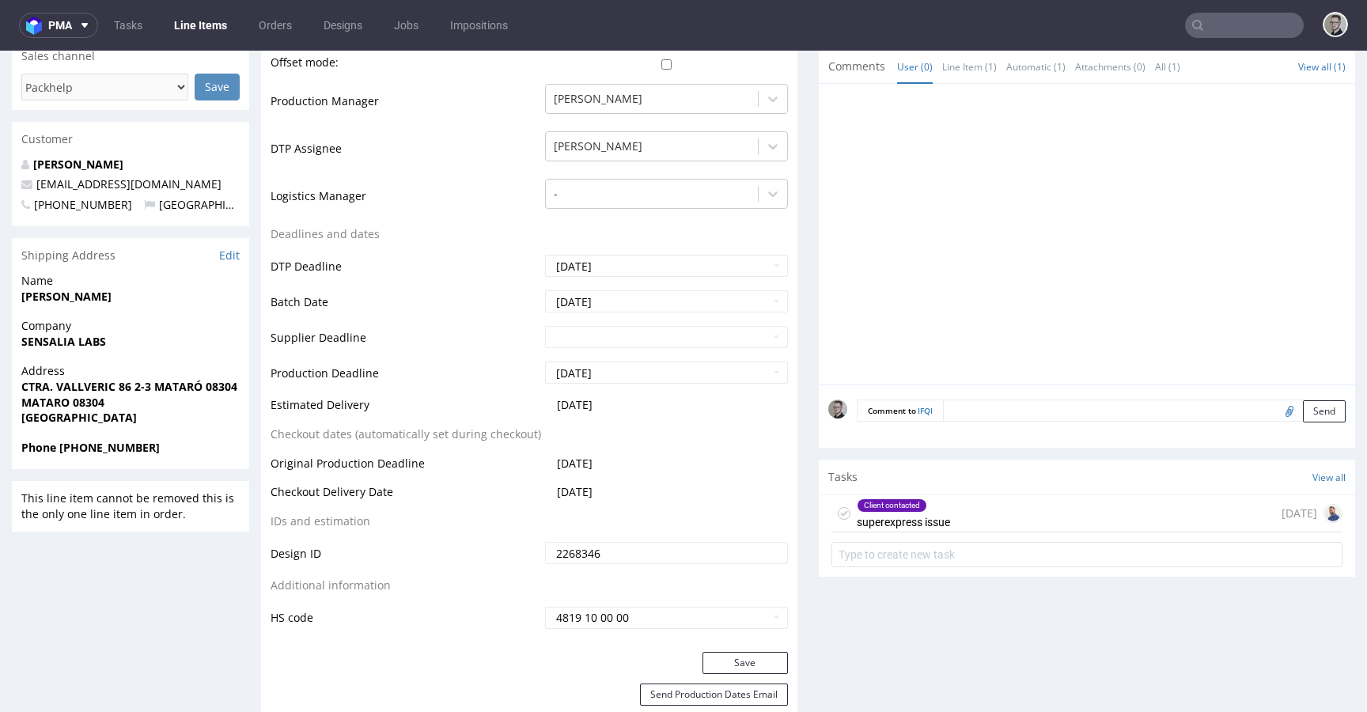
scroll to position [480, 0]
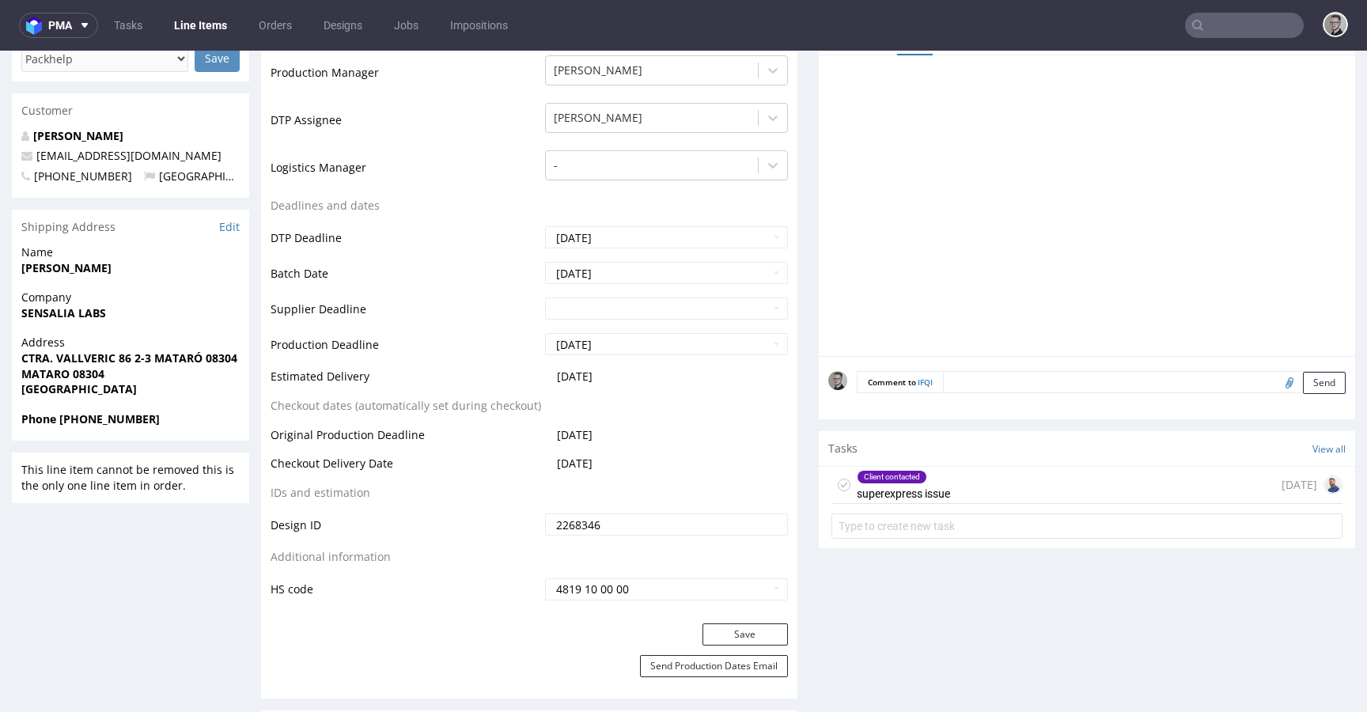
click at [924, 486] on div "Client contacted superexpress issue" at bounding box center [903, 485] width 93 height 36
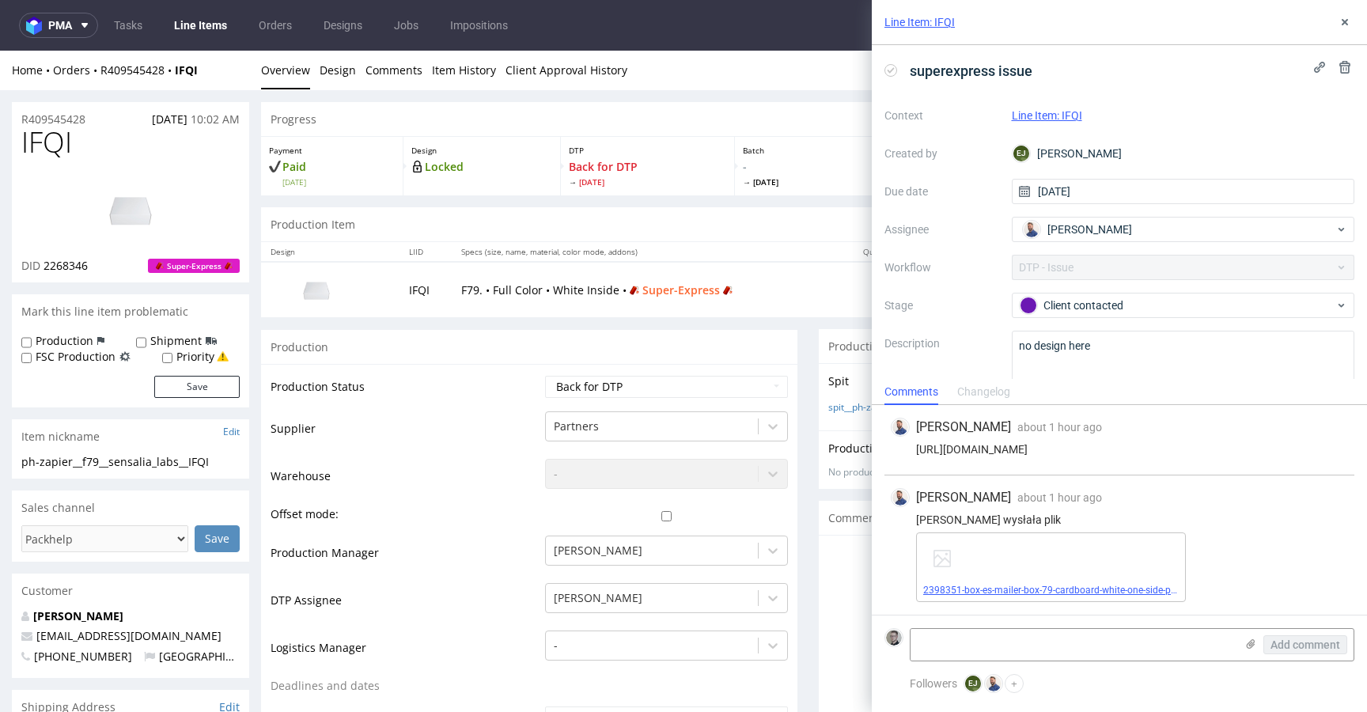
click at [1067, 593] on link "2398351-box-es-mailer-box-79-cardboard-white-one-side-print-monochrome-foil-non…" at bounding box center [1128, 590] width 411 height 11
click at [655, 590] on div "Elżbieta Jelińska" at bounding box center [666, 594] width 243 height 22
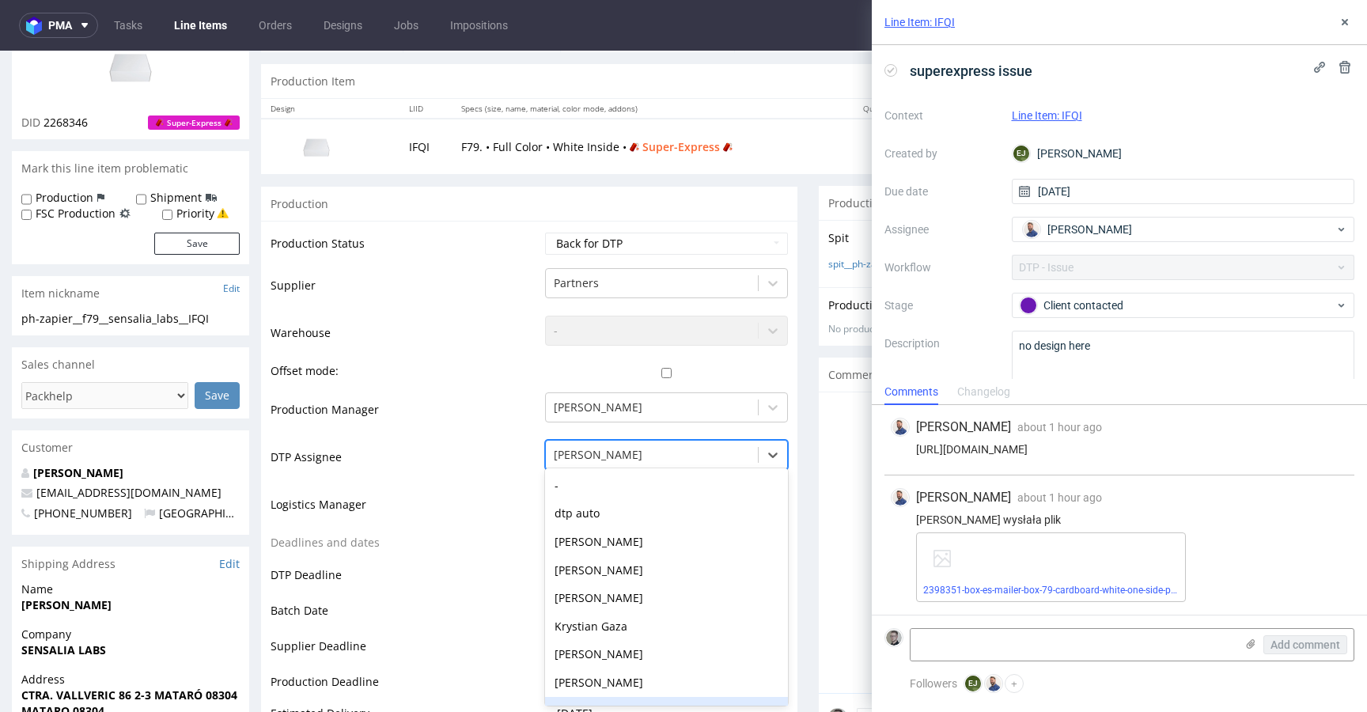
scroll to position [114, 0]
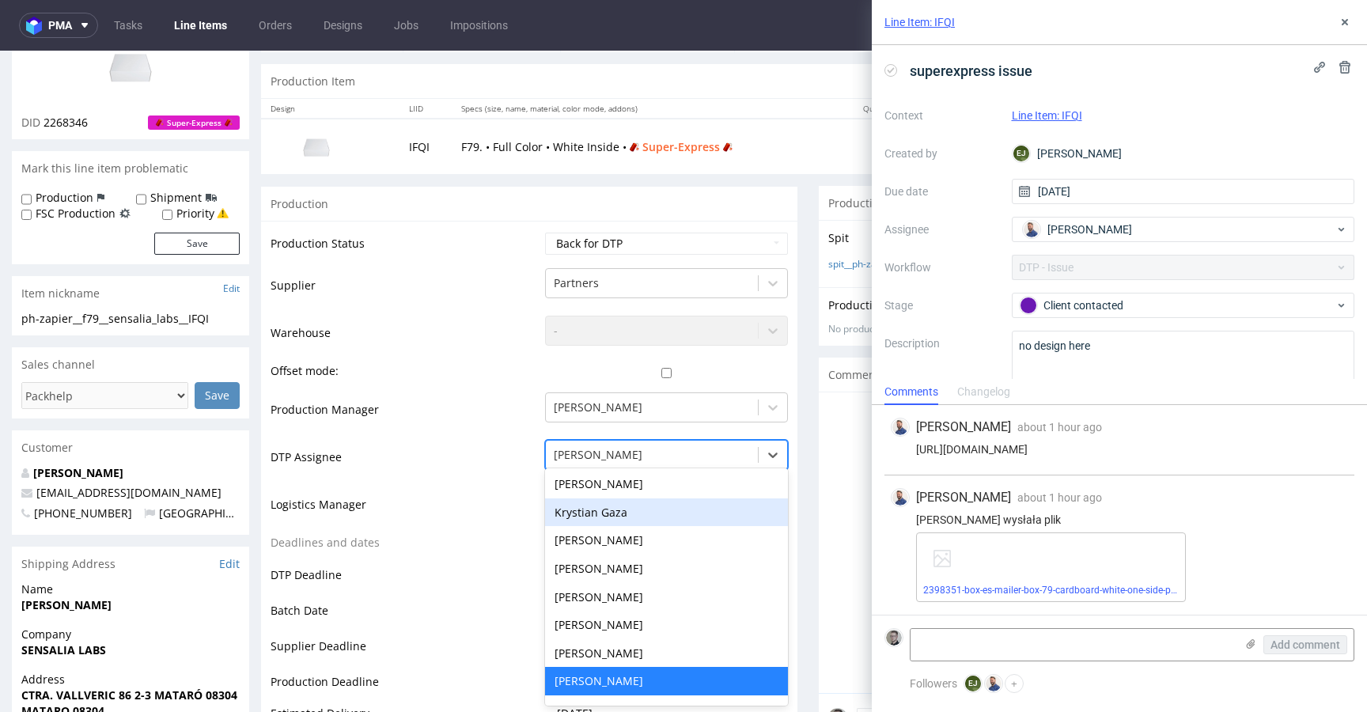
click at [626, 514] on div "Krystian Gaza" at bounding box center [666, 513] width 243 height 28
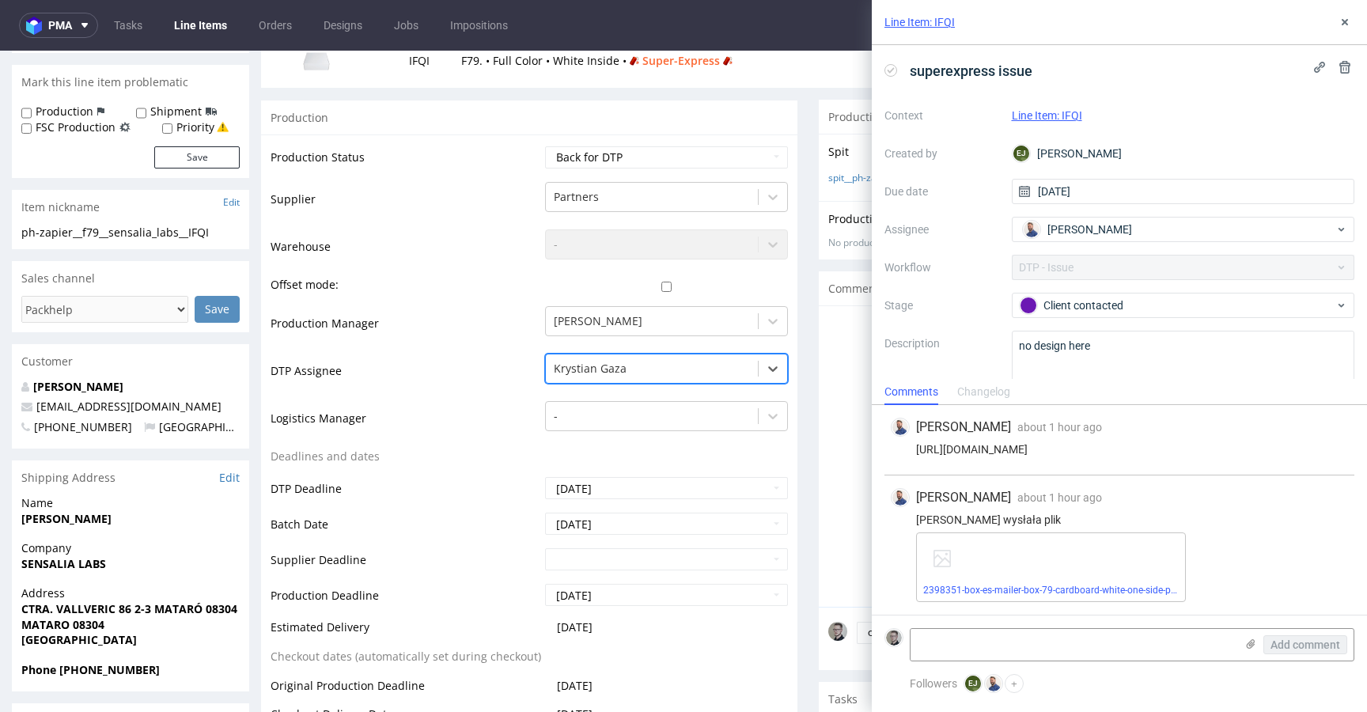
scroll to position [457, 0]
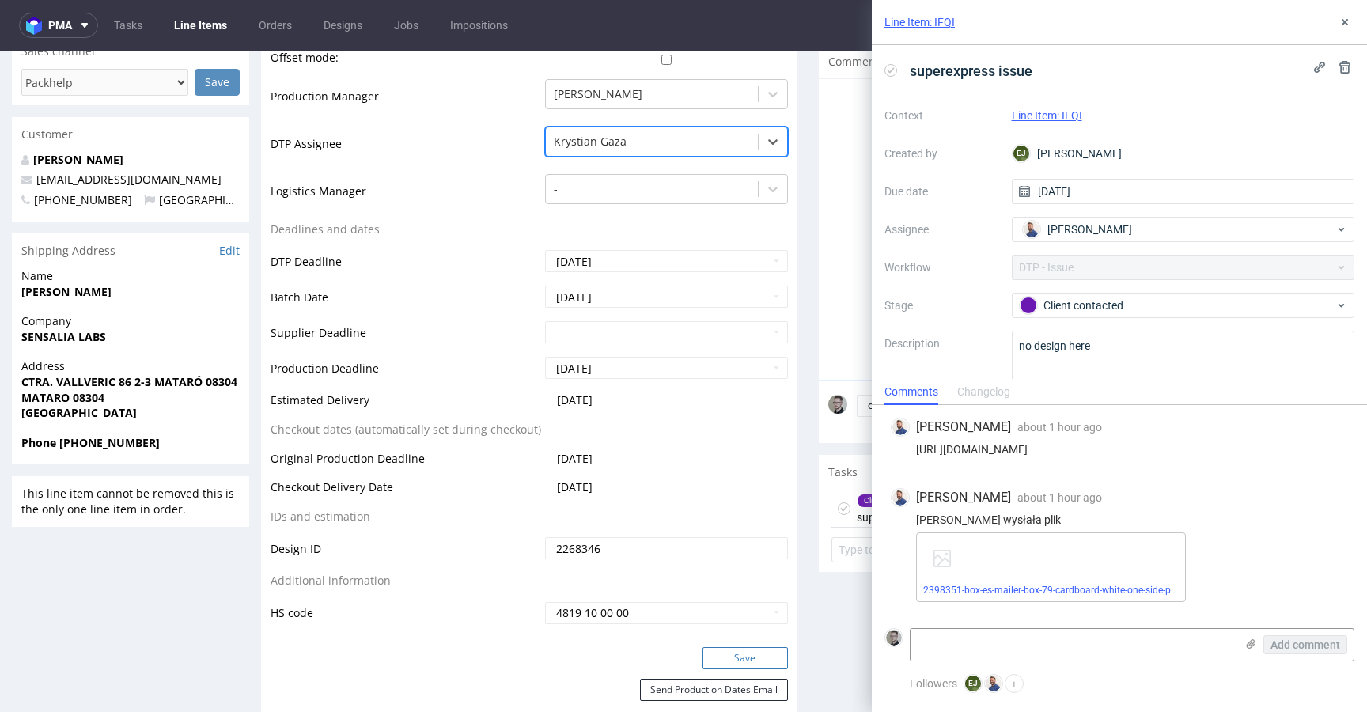
click at [747, 652] on button "Save" at bounding box center [745, 658] width 85 height 22
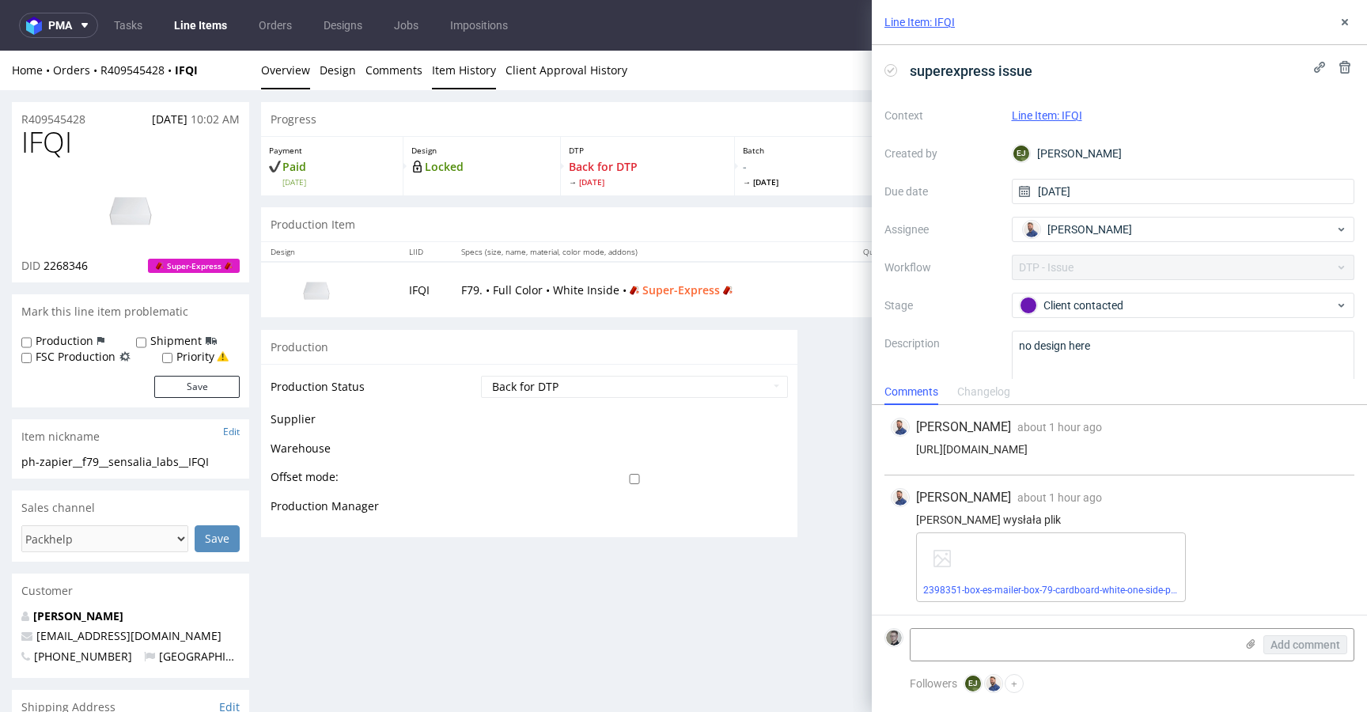
scroll to position [0, 0]
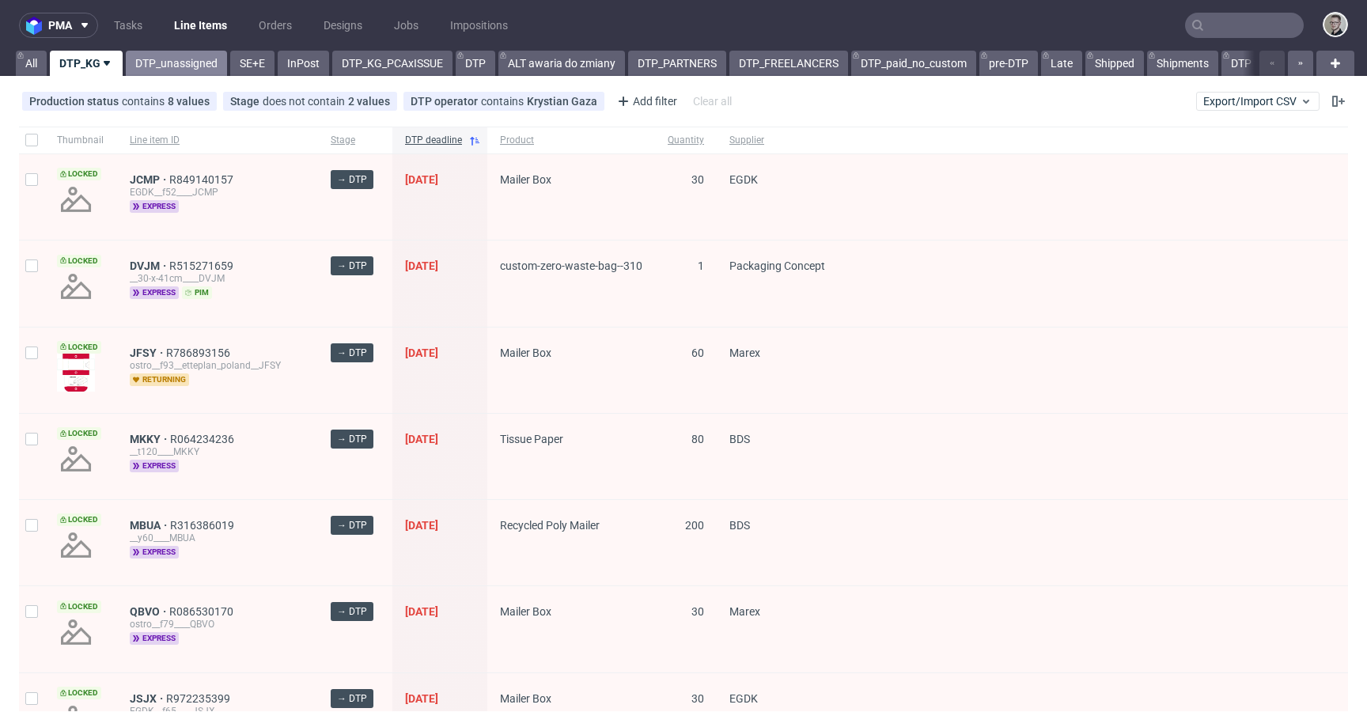
click at [173, 67] on link "DTP_unassigned" at bounding box center [176, 63] width 101 height 25
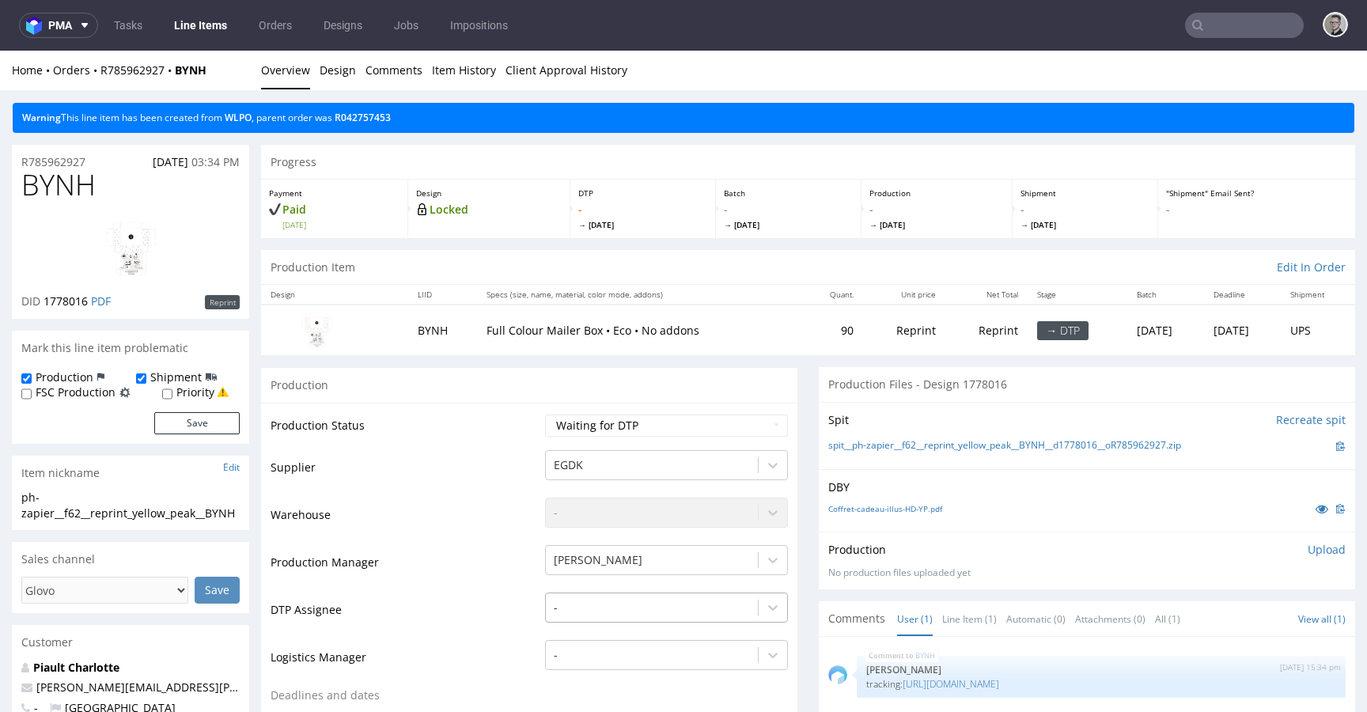
click at [676, 603] on div "-" at bounding box center [666, 604] width 243 height 22
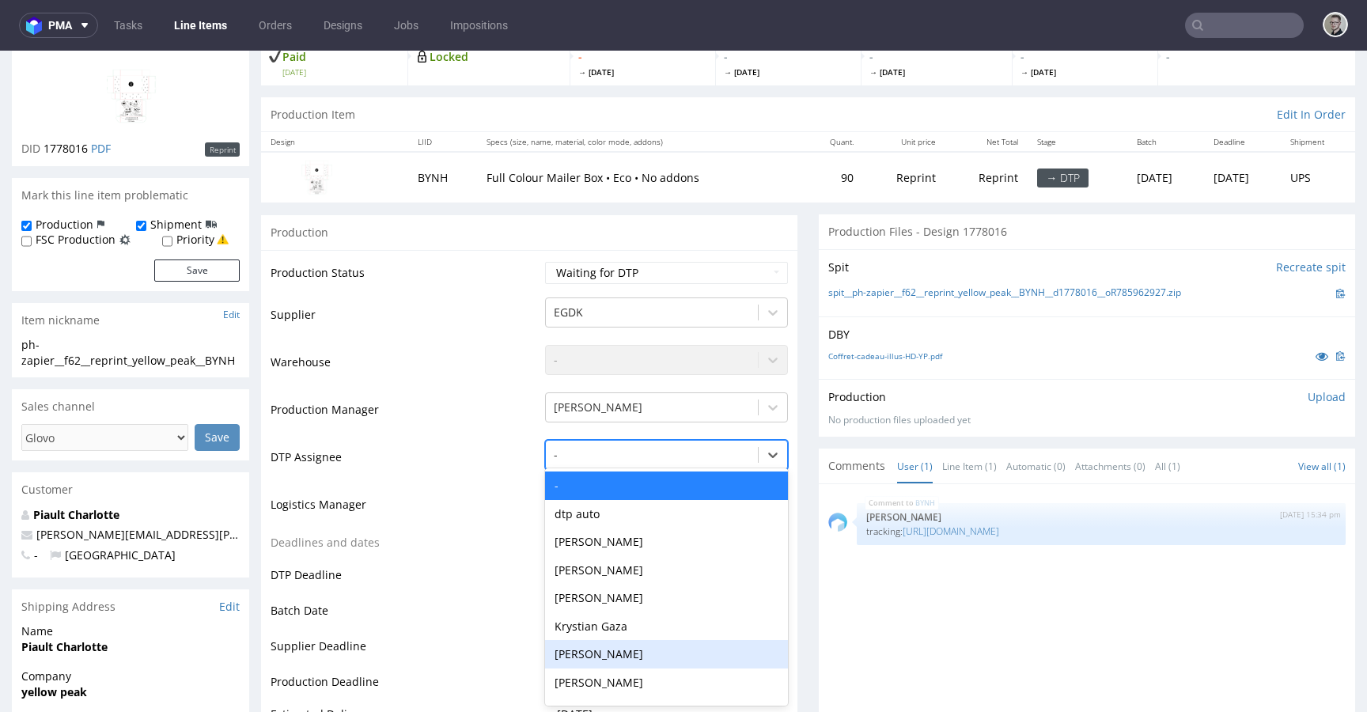
click at [644, 643] on div "Dominik Grosicki" at bounding box center [666, 654] width 243 height 28
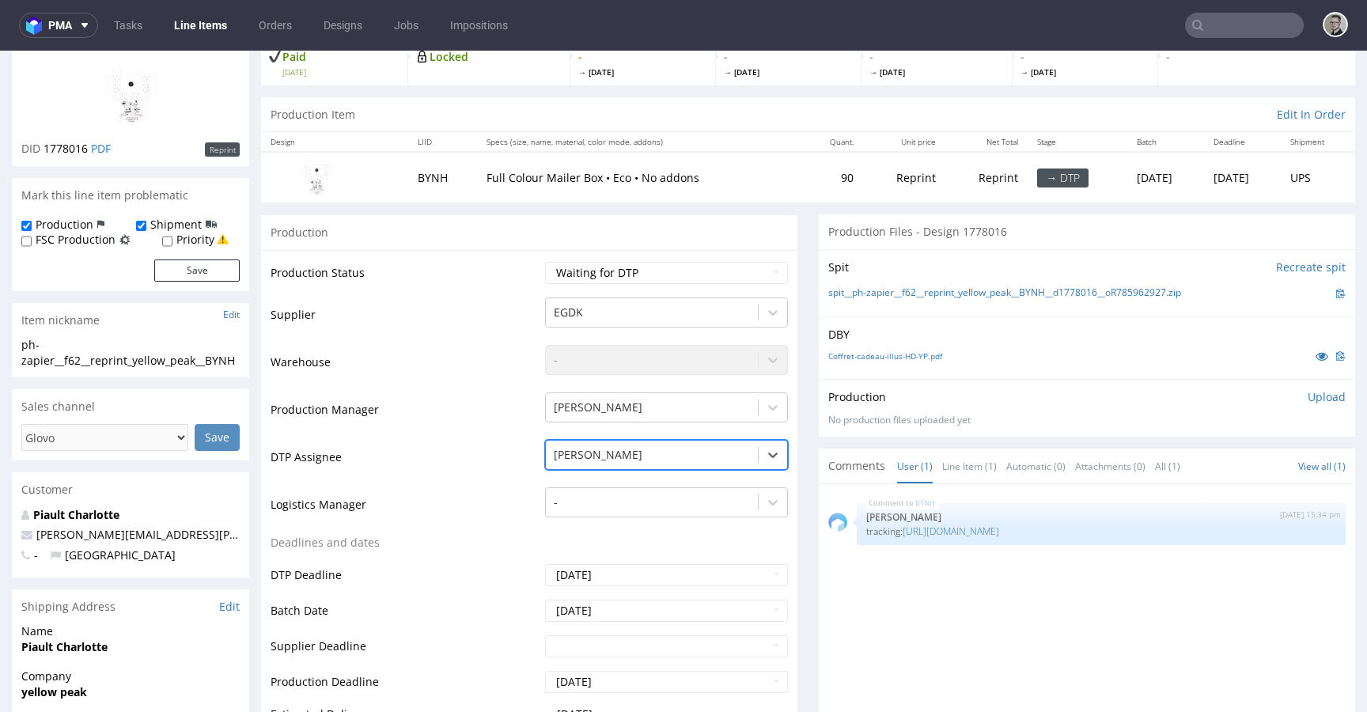
click at [639, 444] on div "Dominik Grosicki" at bounding box center [652, 454] width 212 height 25
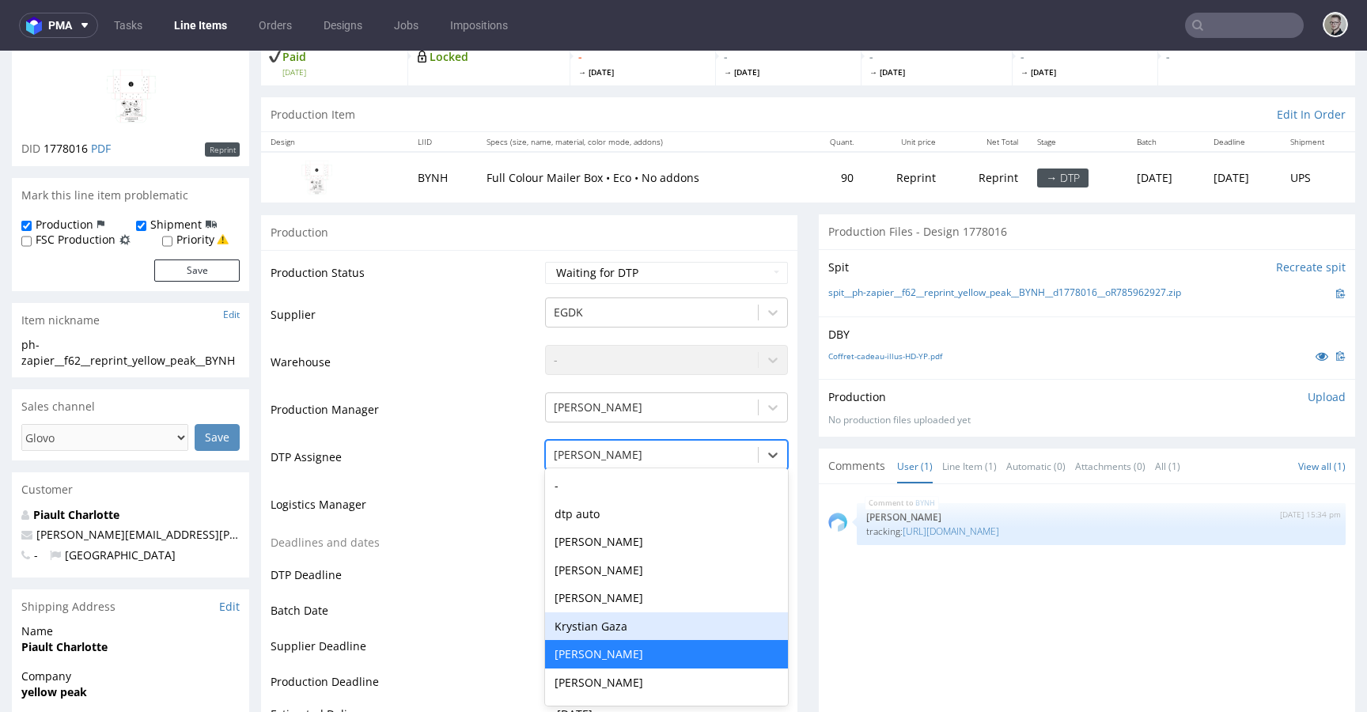
click at [632, 620] on div "Krystian Gaza" at bounding box center [666, 626] width 243 height 28
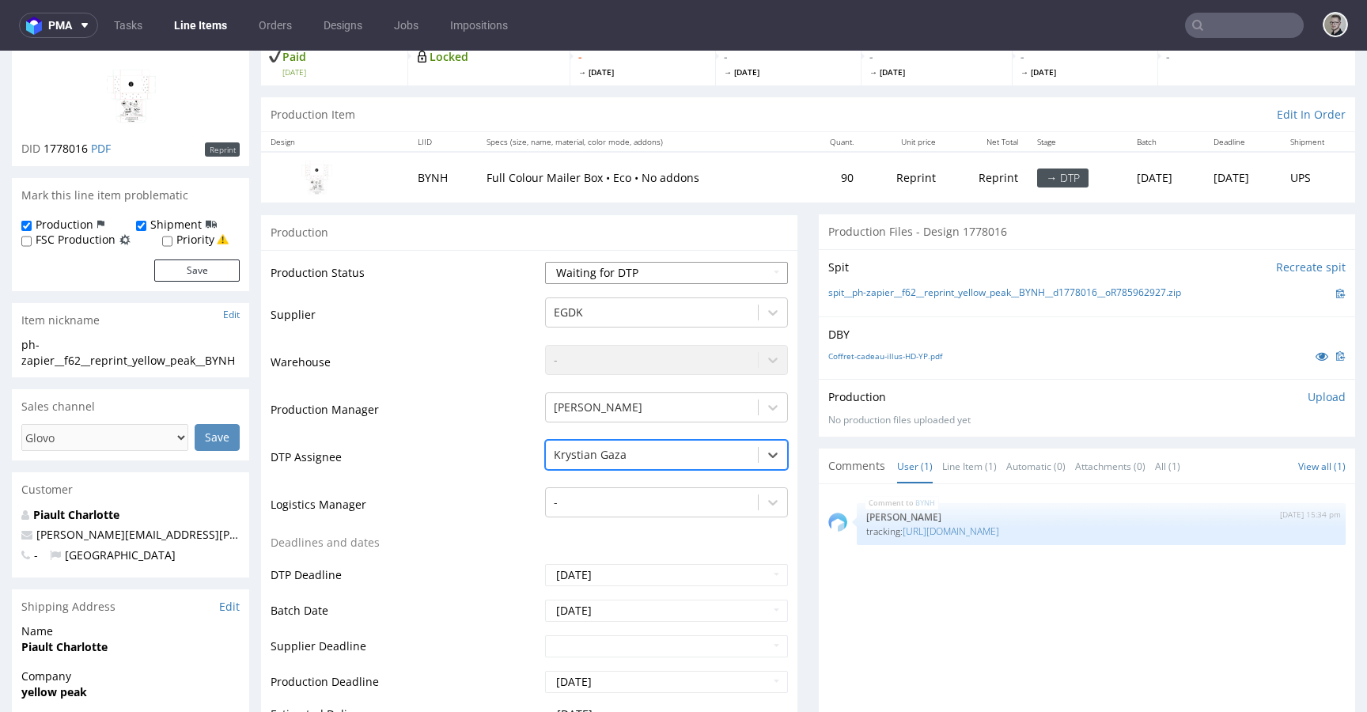
click at [622, 274] on select "Waiting for Artwork Waiting for Diecut Waiting for Mockup Waiting for DTP Waiti…" at bounding box center [666, 273] width 243 height 22
select select "dtp_in_process"
click at [545, 262] on select "Waiting for Artwork Waiting for Diecut Waiting for Mockup Waiting for DTP Waiti…" at bounding box center [666, 273] width 243 height 22
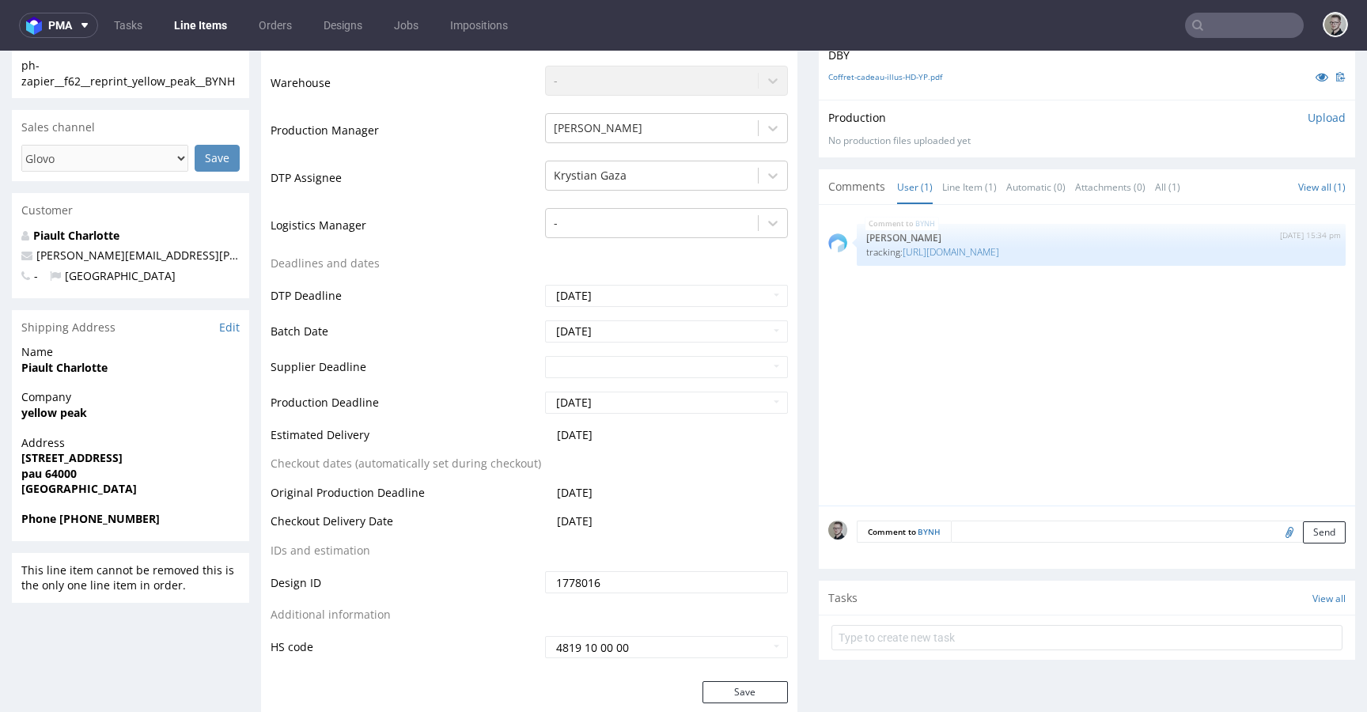
scroll to position [432, 0]
click at [729, 689] on button "Save" at bounding box center [745, 692] width 85 height 22
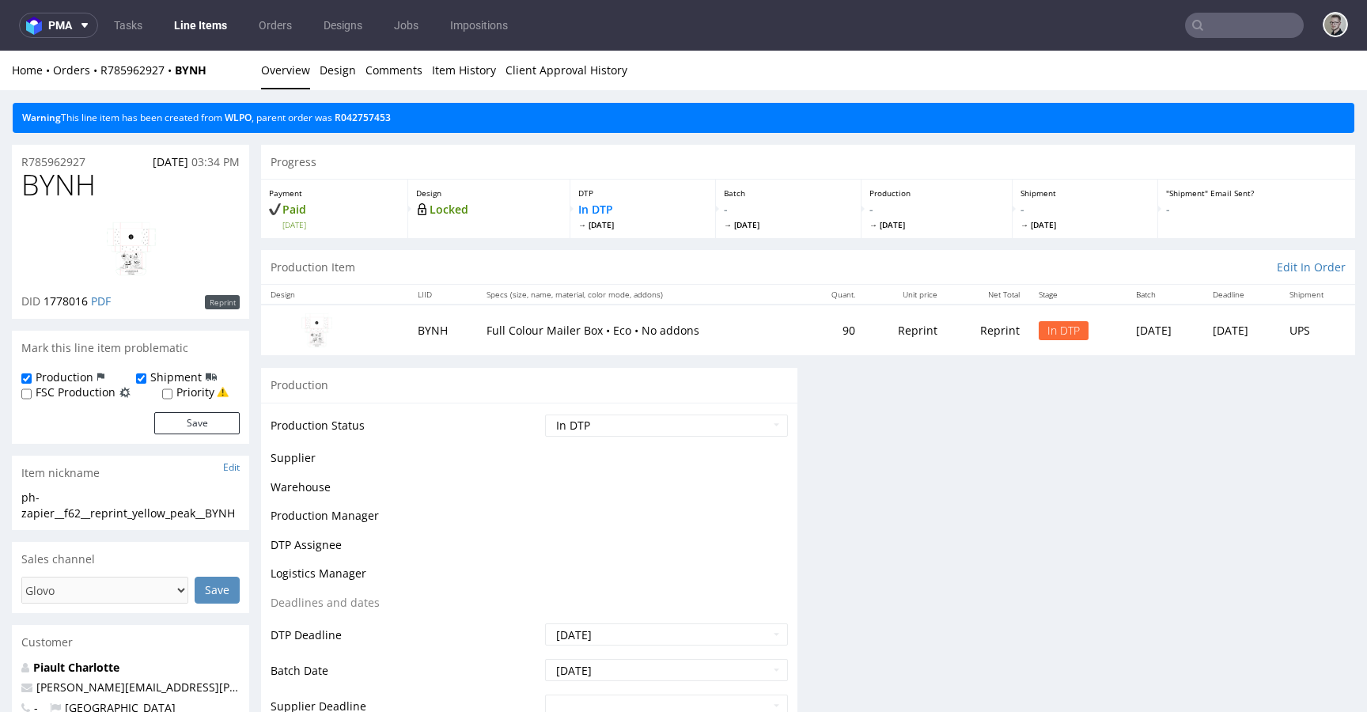
scroll to position [0, 0]
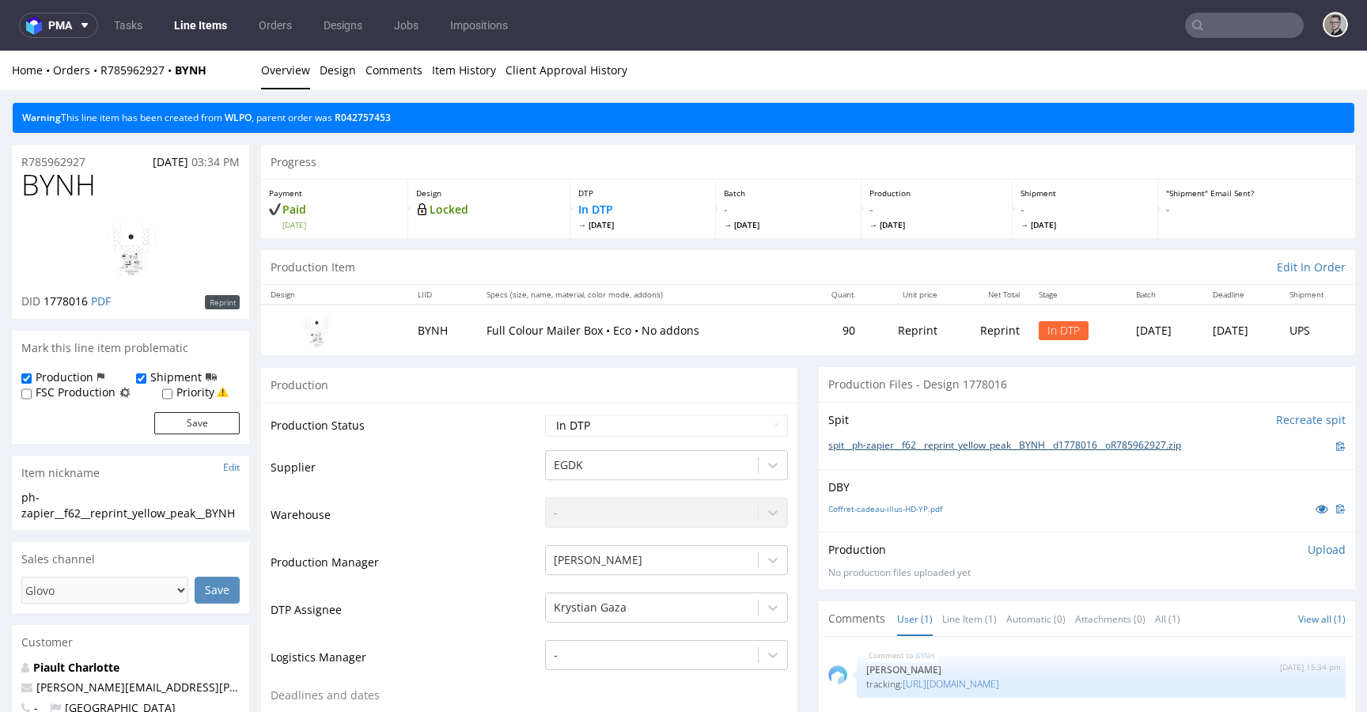
click at [979, 443] on link "spit__ph-zapier__f62__reprint_yellow_peak__BYNH__d1778016__oR785962927.zip" at bounding box center [1004, 445] width 353 height 13
click at [1308, 548] on p "Upload" at bounding box center [1327, 550] width 38 height 16
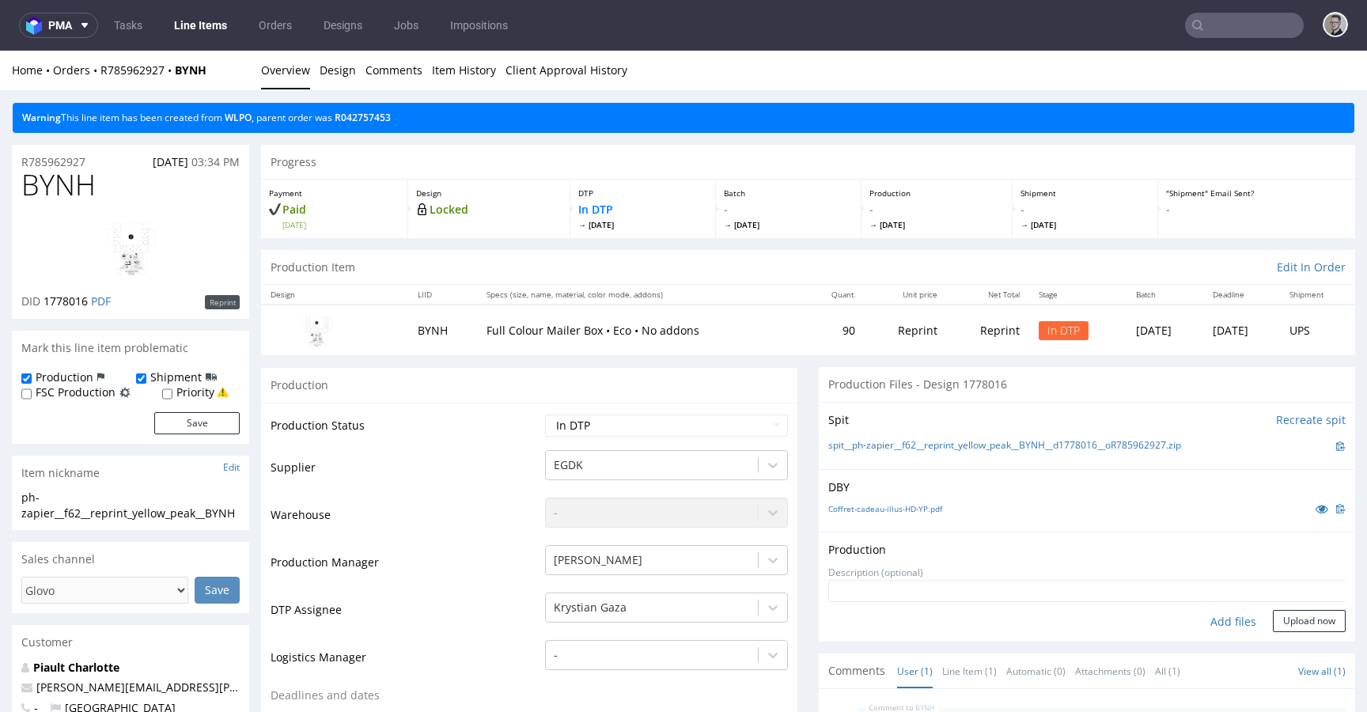
click at [1222, 615] on div "Add files" at bounding box center [1233, 622] width 79 height 24
type input "C:\fakepath\ph-zapier__f62__reprint_yellow_peak__BYNH__d1778016__oR785962927__l…"
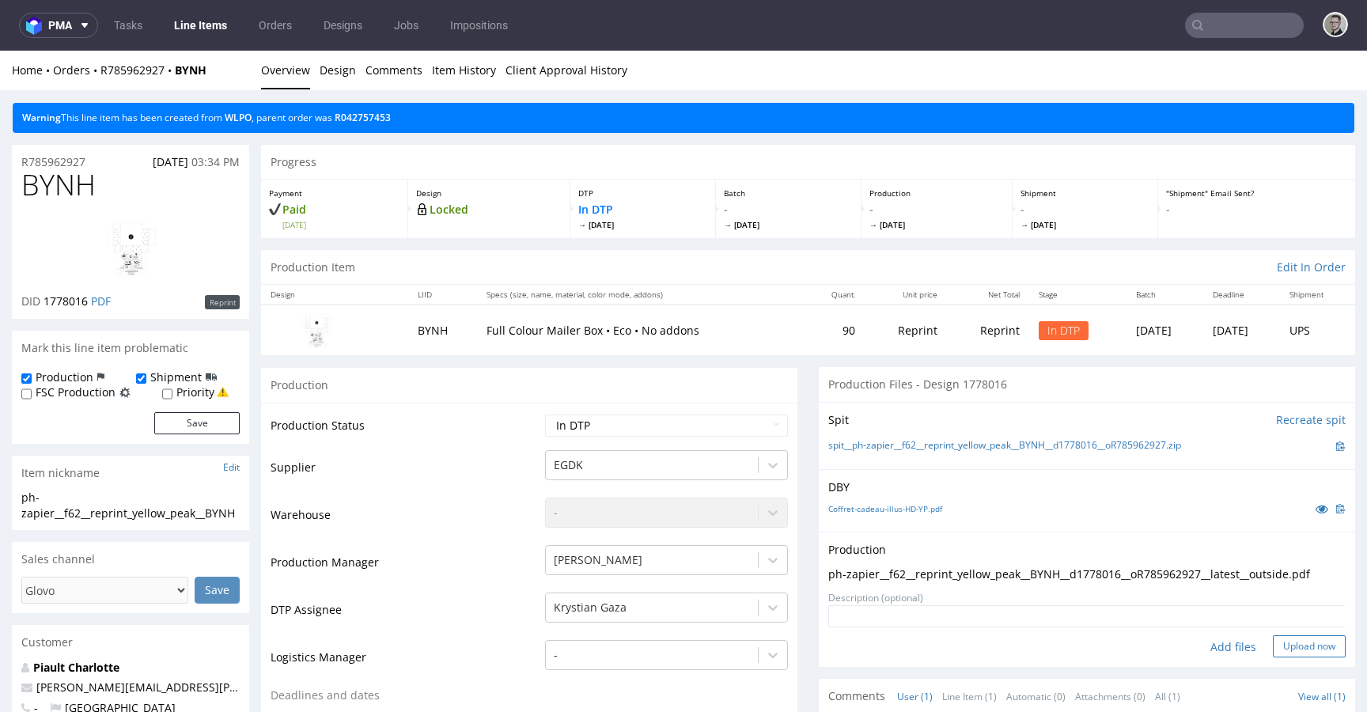
click at [1304, 655] on button "Upload now" at bounding box center [1309, 646] width 73 height 22
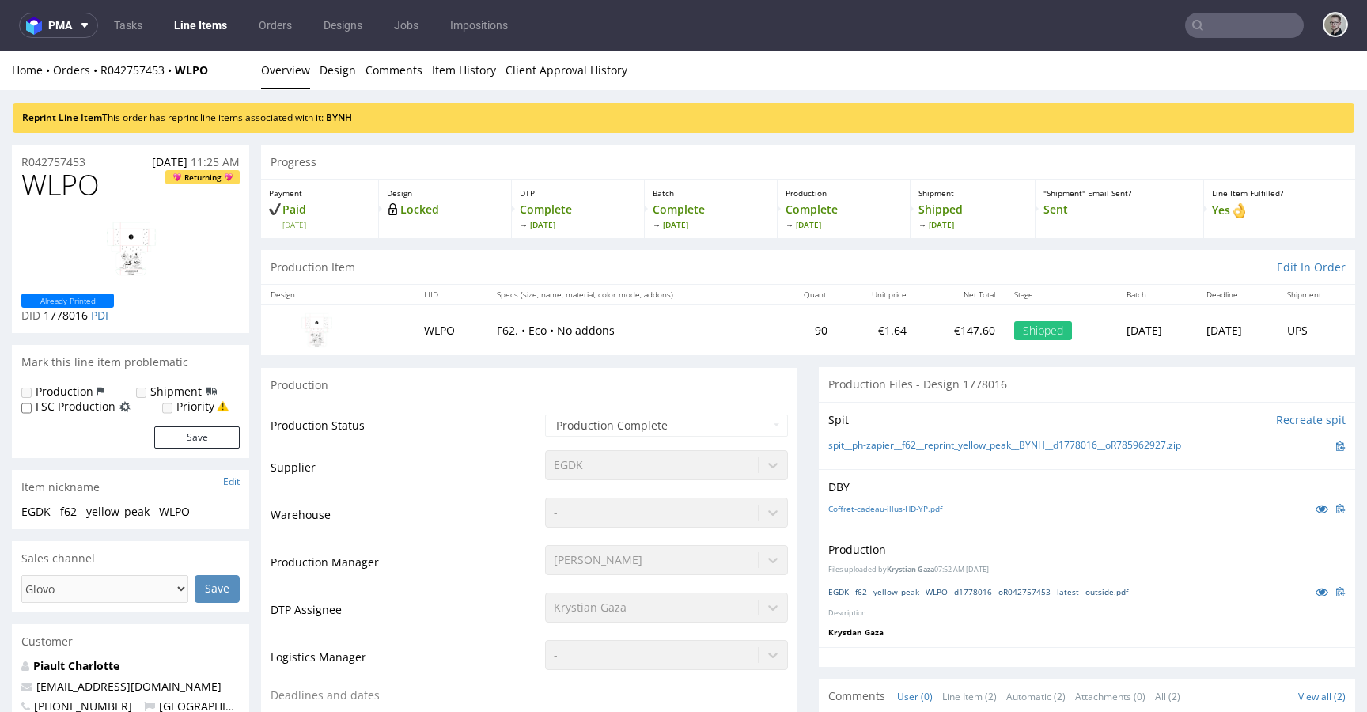
click at [984, 592] on link "EGDK__f62__yellow_peak__WLPO__d1778016__oR042757453__latest__outside.pdf" at bounding box center [978, 591] width 300 height 11
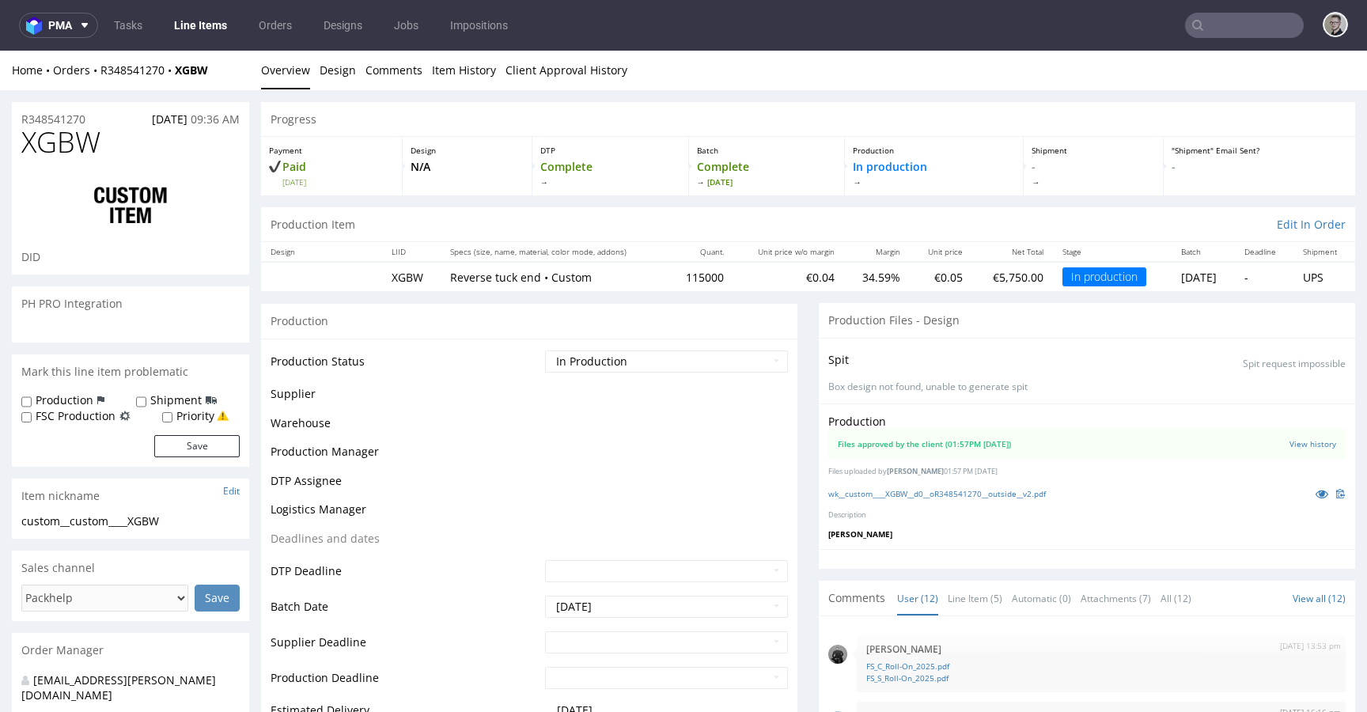
scroll to position [463, 0]
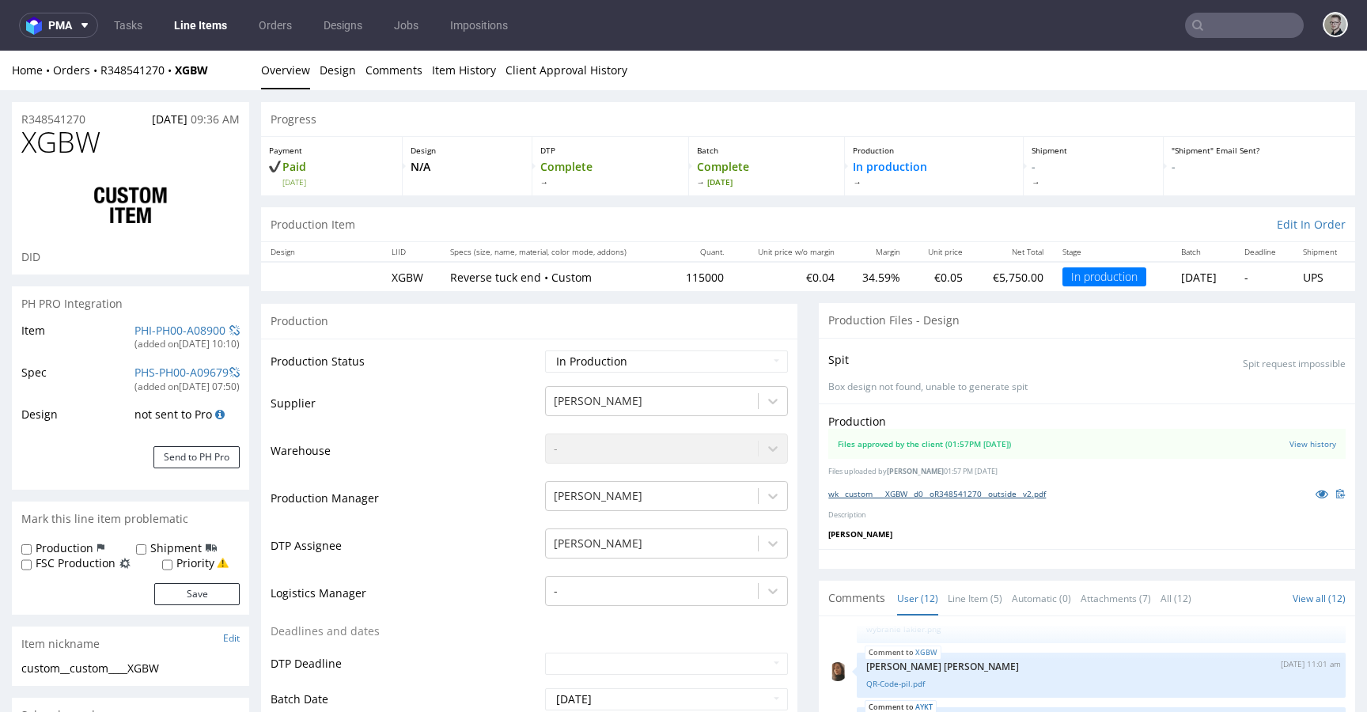
select select "in_progress"
click at [1003, 498] on link "wk__custom____XGBW__d0__oR348541270__outside__v2.pdf" at bounding box center [937, 493] width 218 height 11
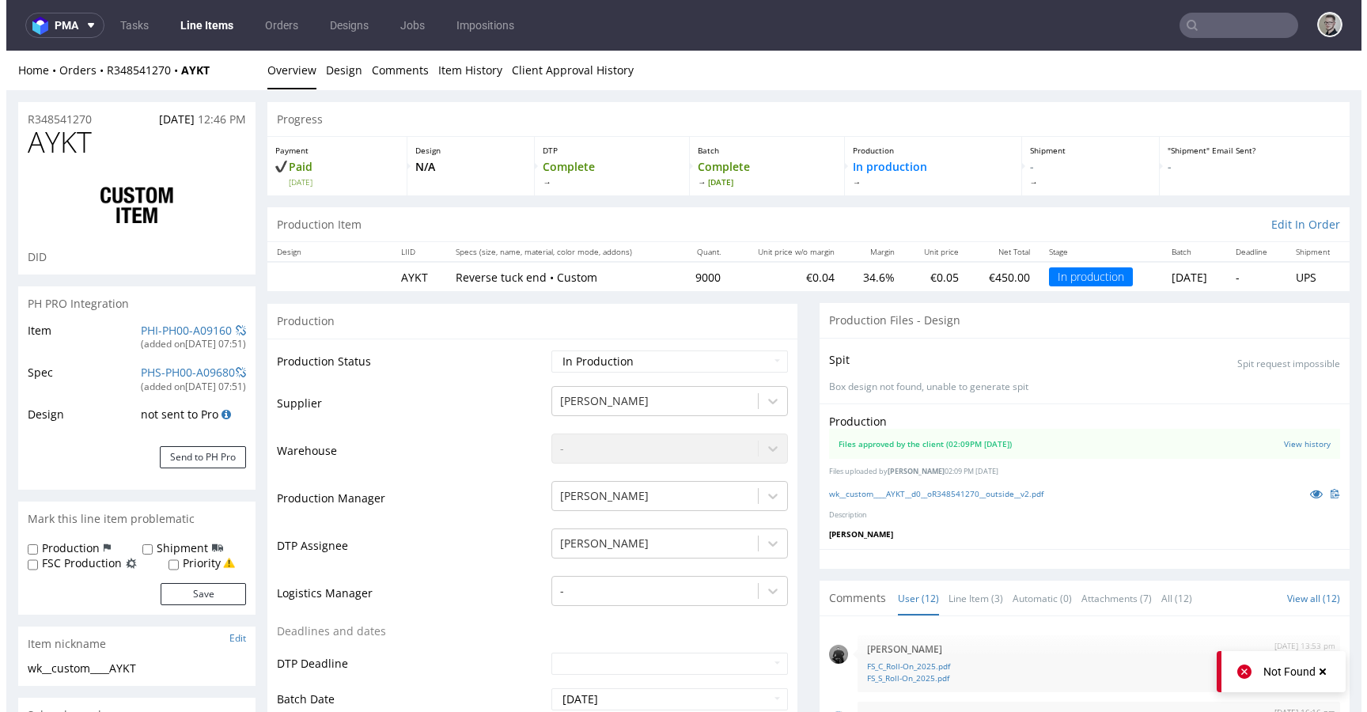
scroll to position [395, 0]
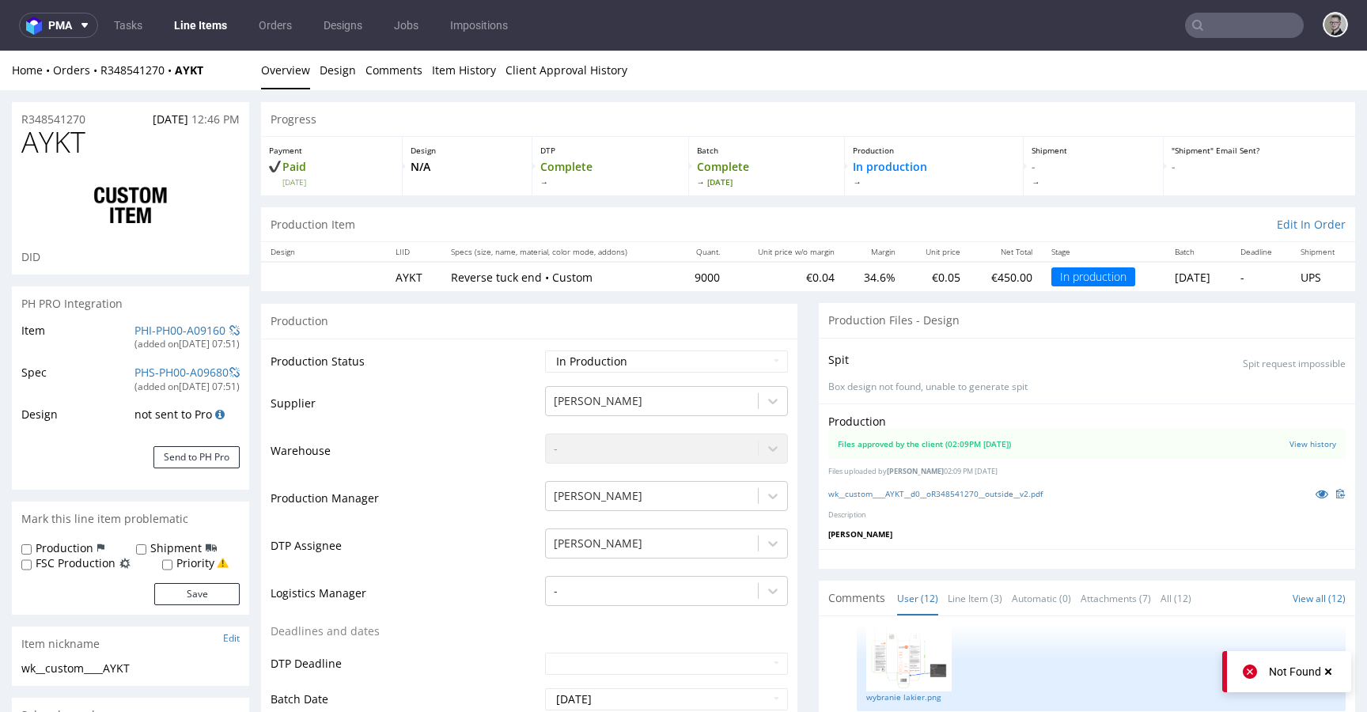
click at [915, 501] on div "wk__custom____AYKT__d0__oR348541270__outside__v2.pdf" at bounding box center [1087, 493] width 518 height 17
click at [923, 498] on link "wk__custom____AYKT__d0__oR348541270__outside__v2.pdf" at bounding box center [935, 493] width 214 height 11
